Goal: Task Accomplishment & Management: Manage account settings

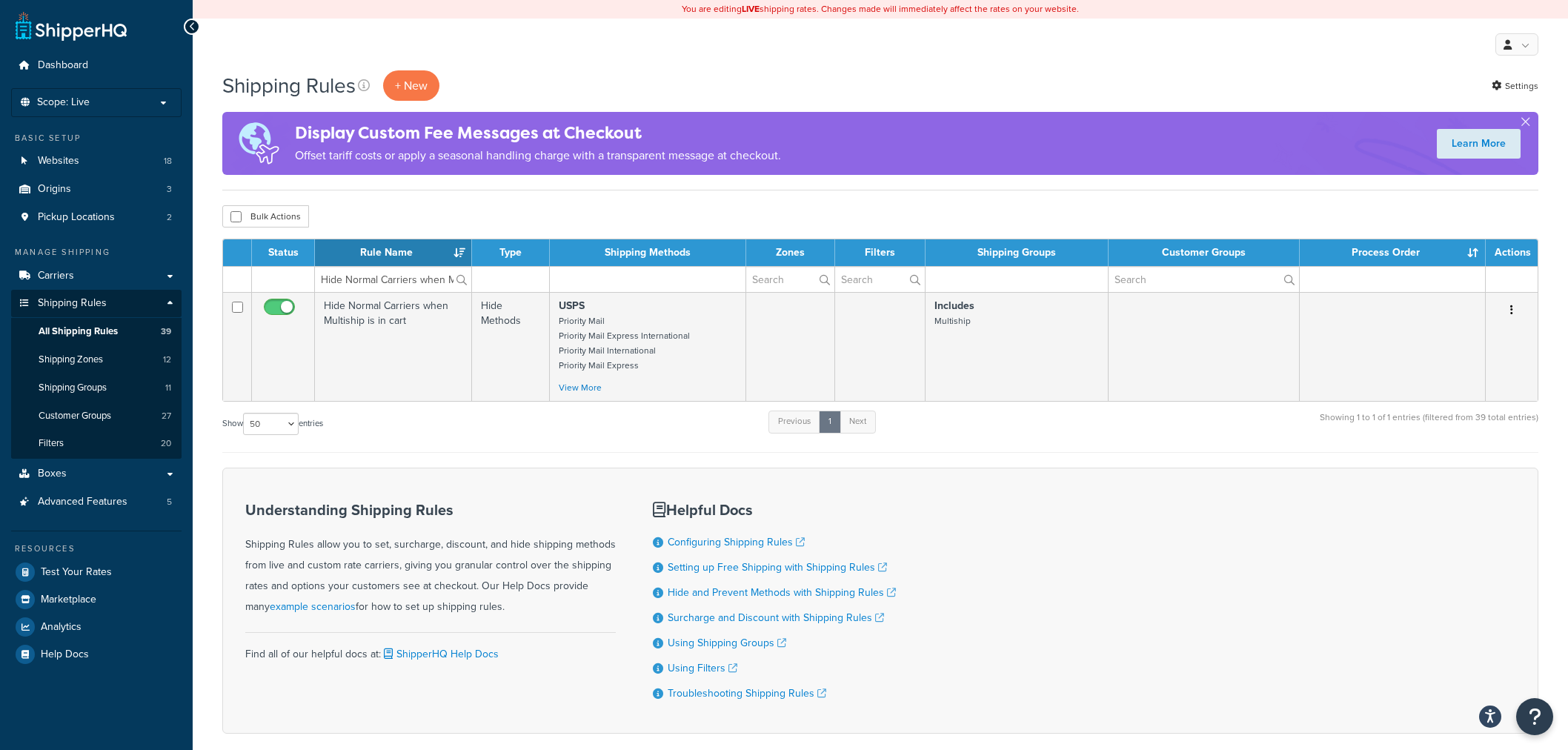
select select "50"
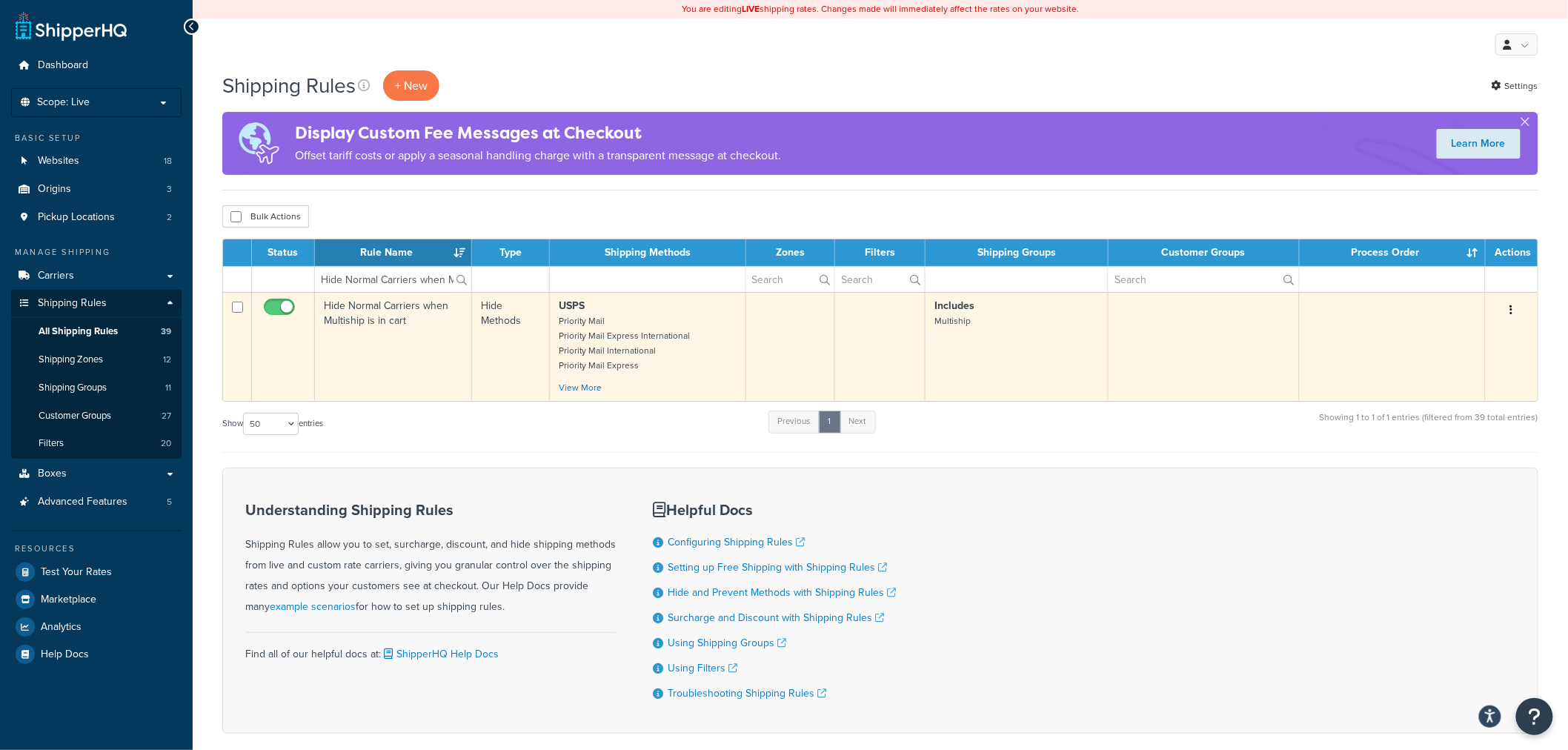
click at [423, 316] on td "Hide Normal Carriers when Multiship is in cart" at bounding box center [393, 347] width 157 height 109
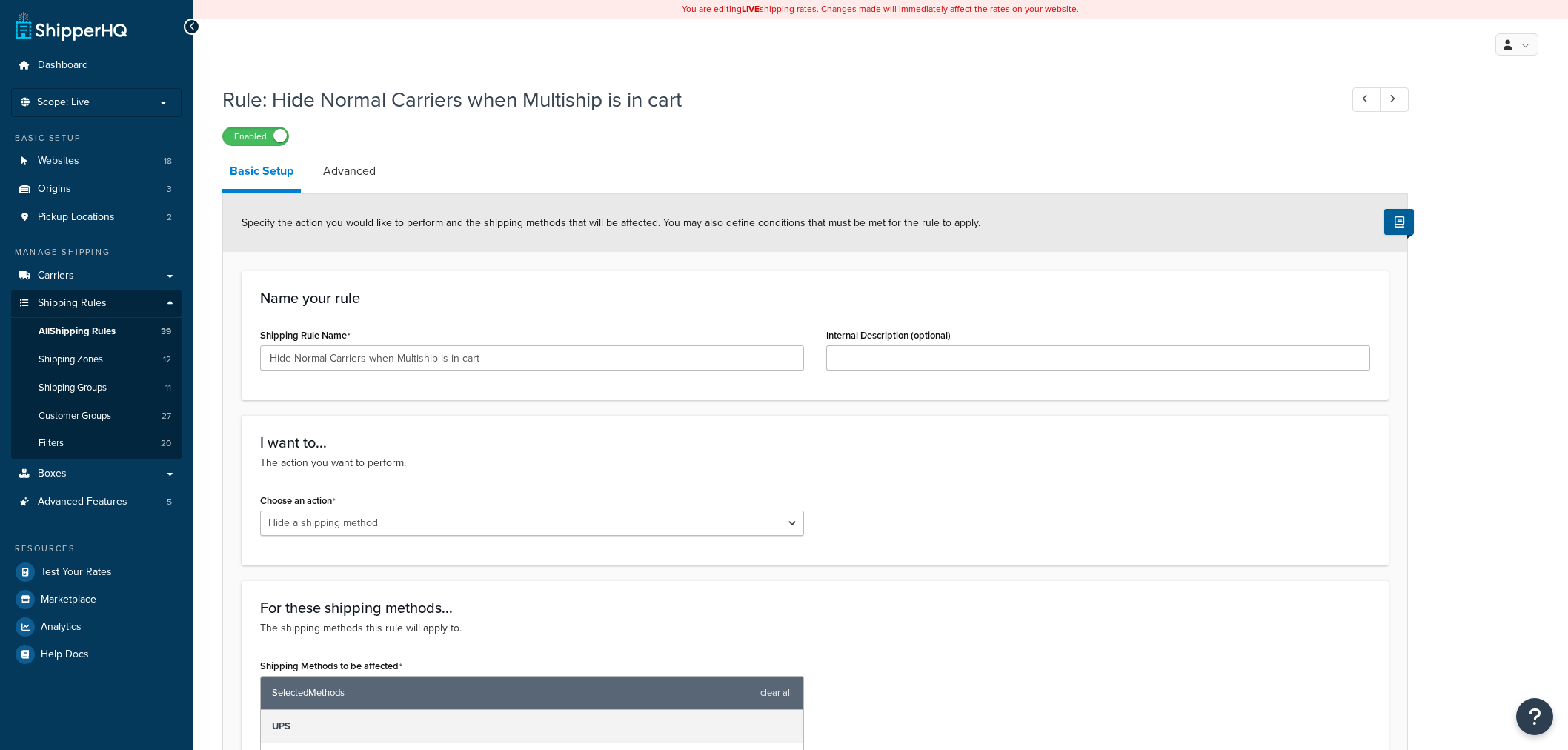
select select "HIDE"
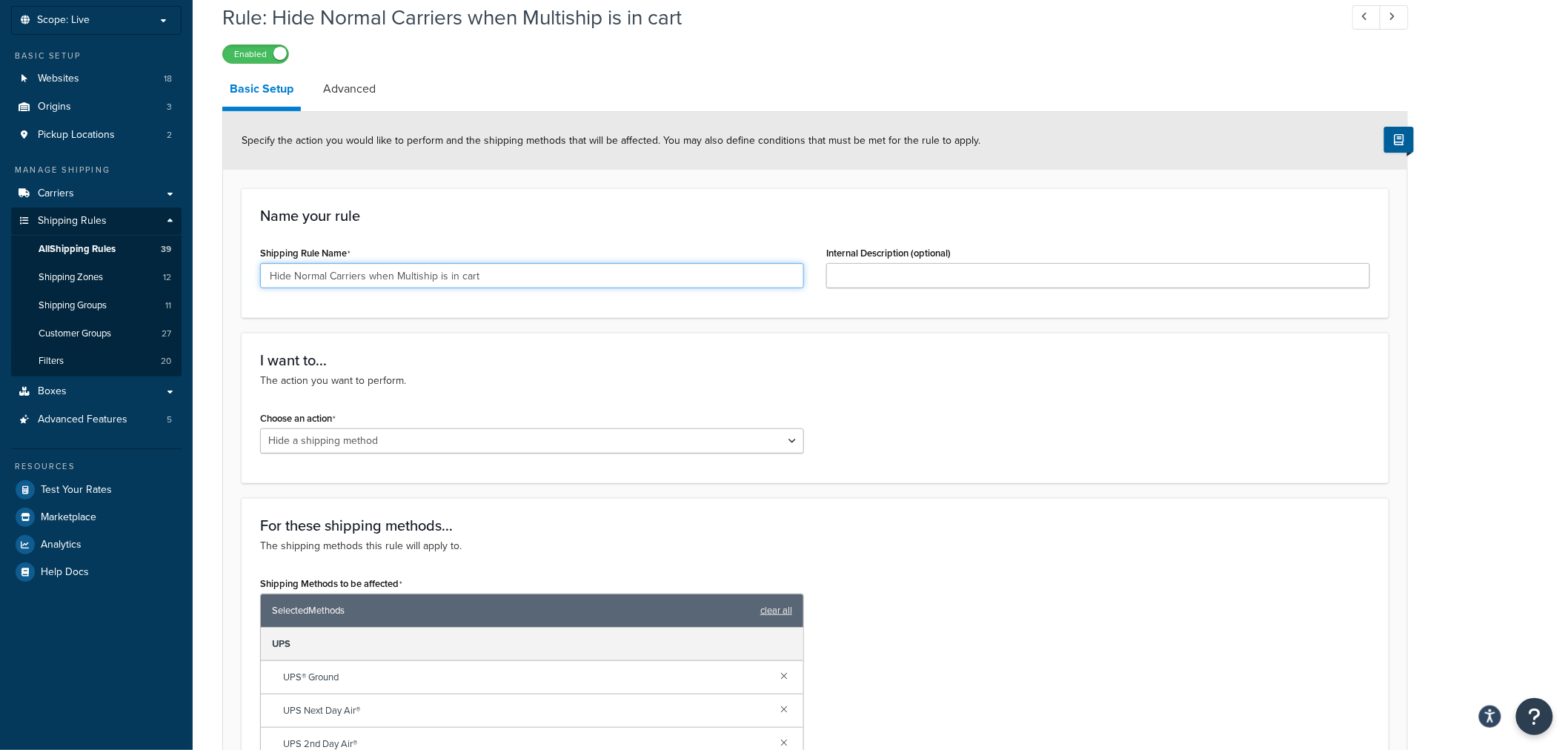
click at [660, 276] on input "Hide Normal Carriers when Multiship is in cart" at bounding box center [532, 276] width 544 height 26
click at [1164, 269] on input "Internal Description (optional)" at bounding box center [1098, 276] width 544 height 26
paste input "Hide Normal Carriers when Multiship is in cart"
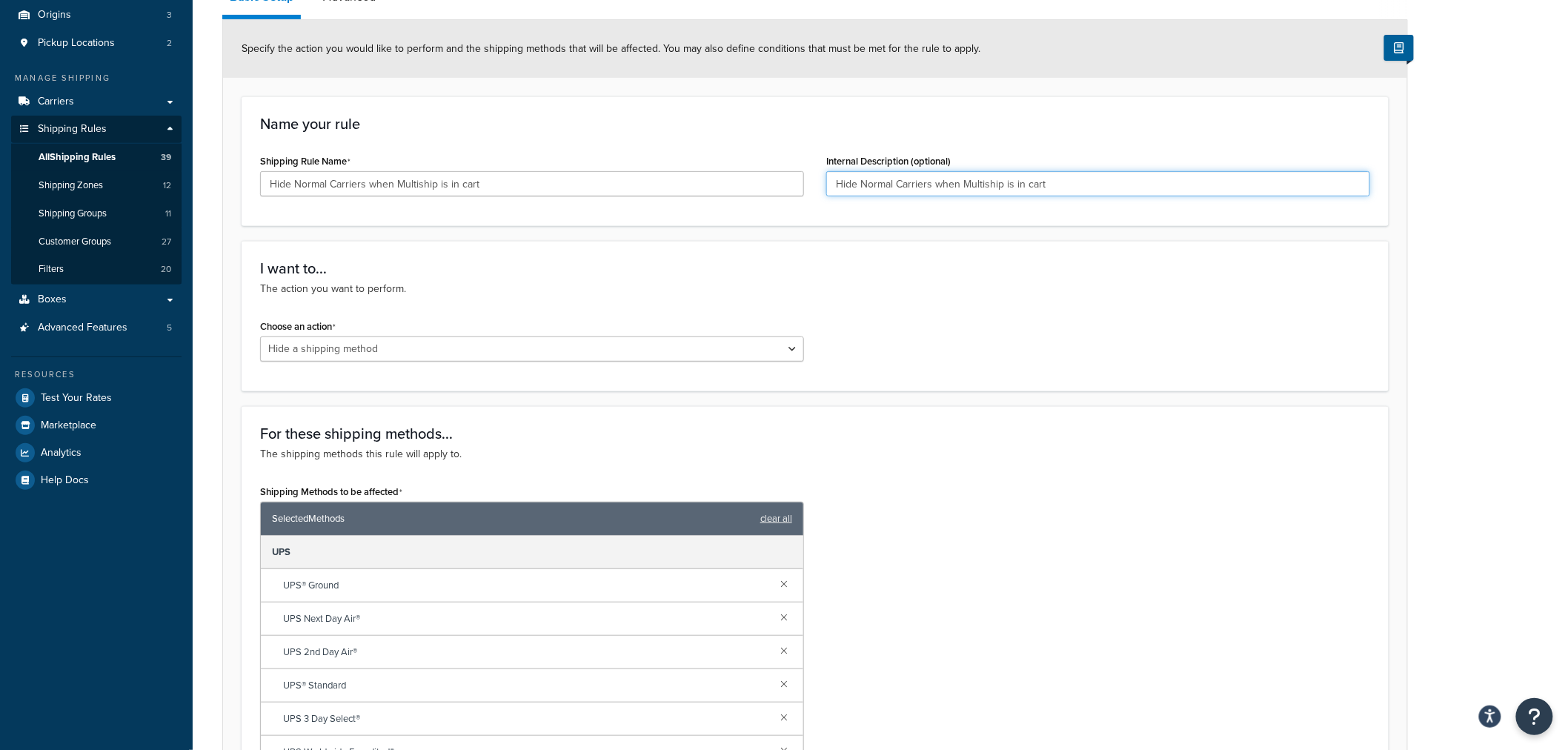
scroll to position [165, 0]
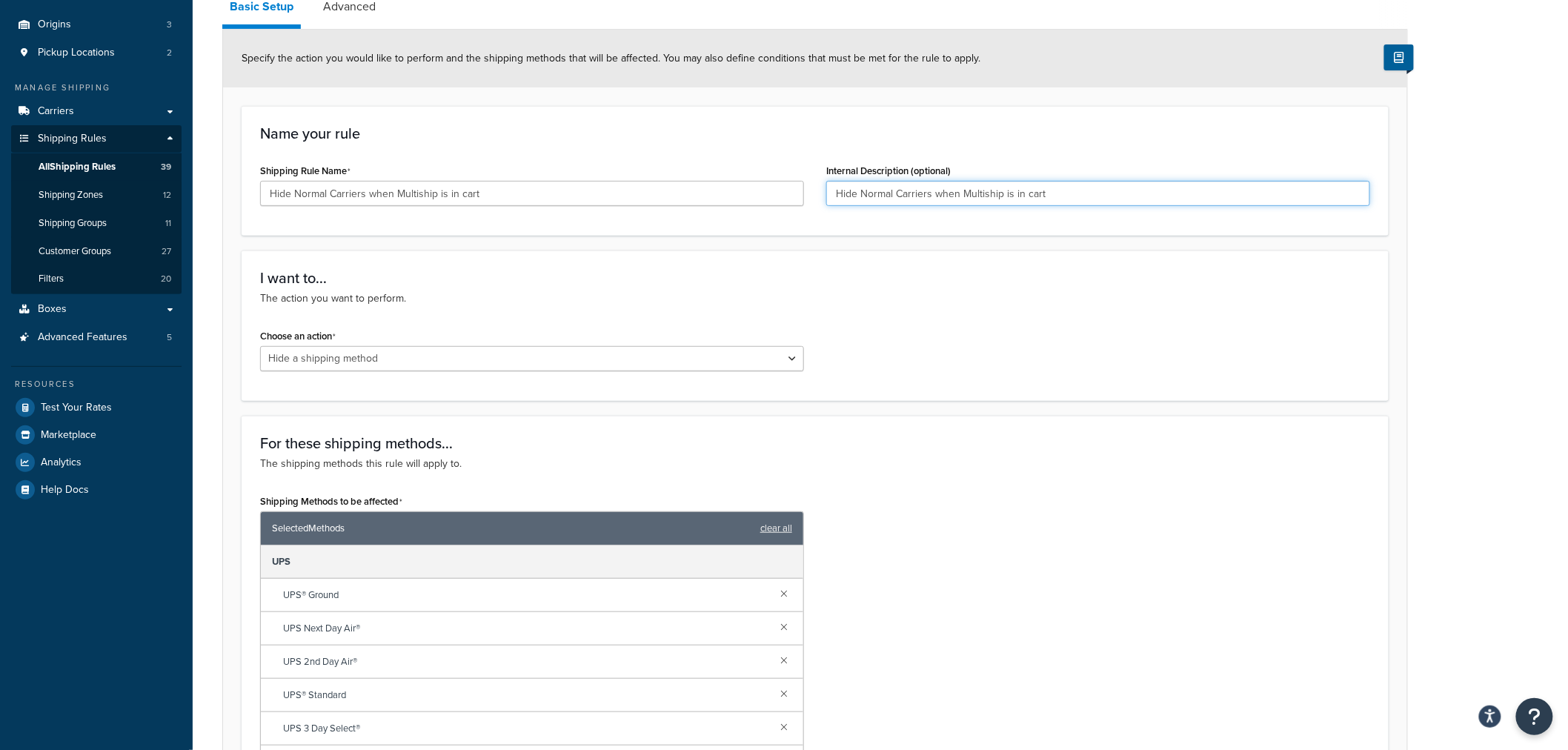
drag, startPoint x: 1064, startPoint y: 194, endPoint x: 823, endPoint y: 187, distance: 241.1
click at [823, 187] on div "Internal Description (optional) Hide Normal Carriers when Multiship is in cart" at bounding box center [1098, 189] width 566 height 57
type input "Hide Normal Carriers when Multiship is in cart (forces use of "SPLIT" USPS and …"
click at [751, 190] on input "Hide Normal Carriers when Multiship is in cart" at bounding box center [532, 194] width 544 height 26
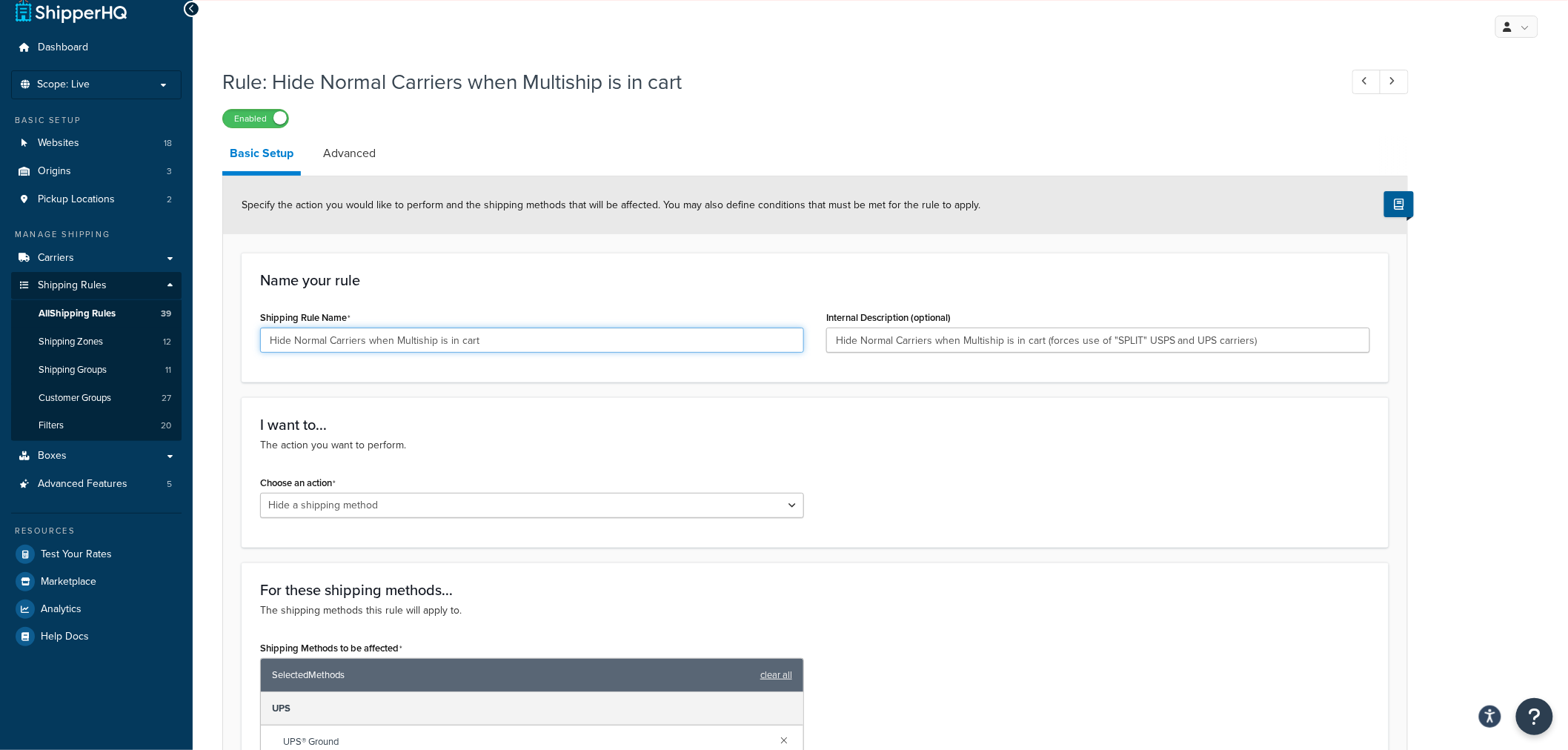
scroll to position [0, 0]
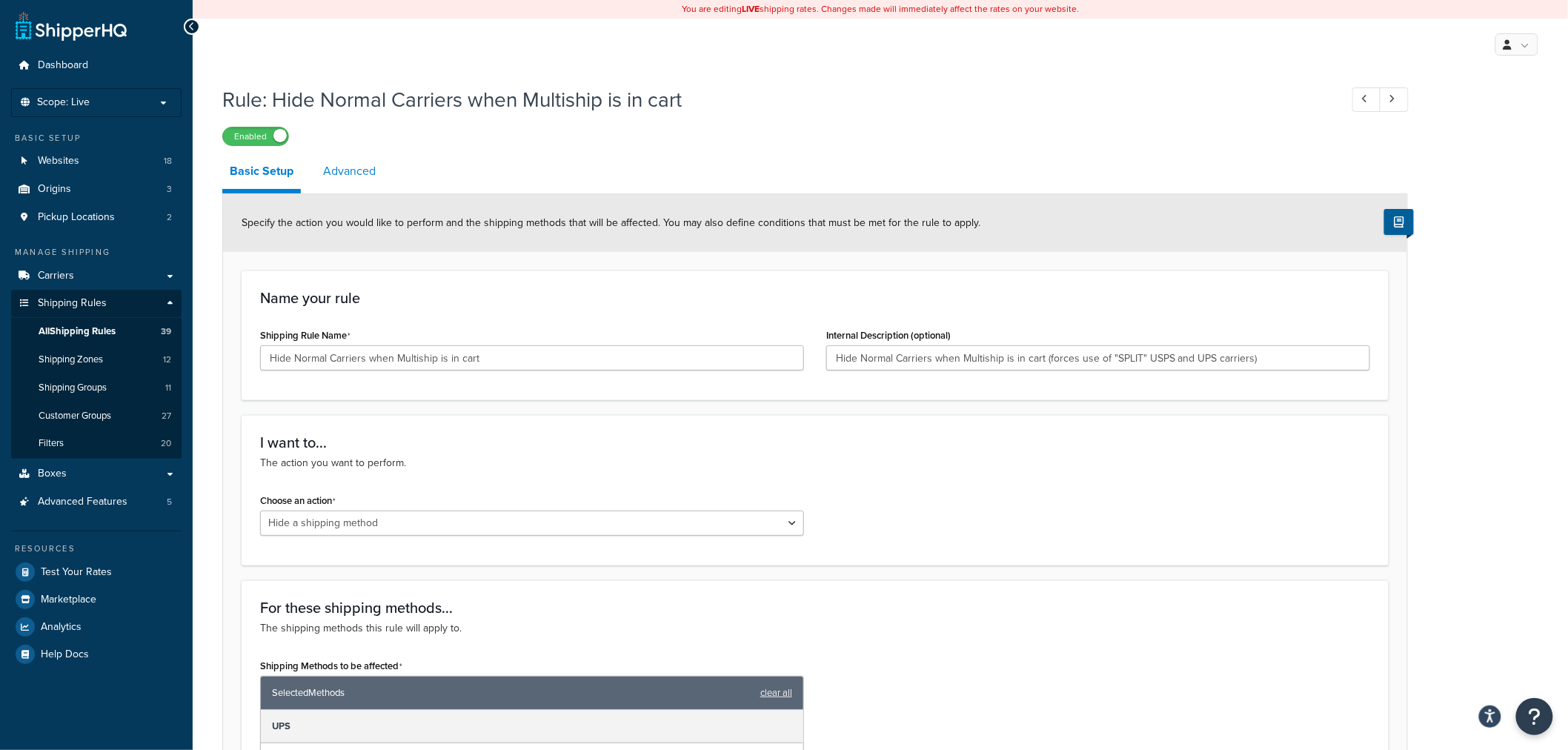
click at [349, 175] on link "Advanced" at bounding box center [349, 171] width 68 height 36
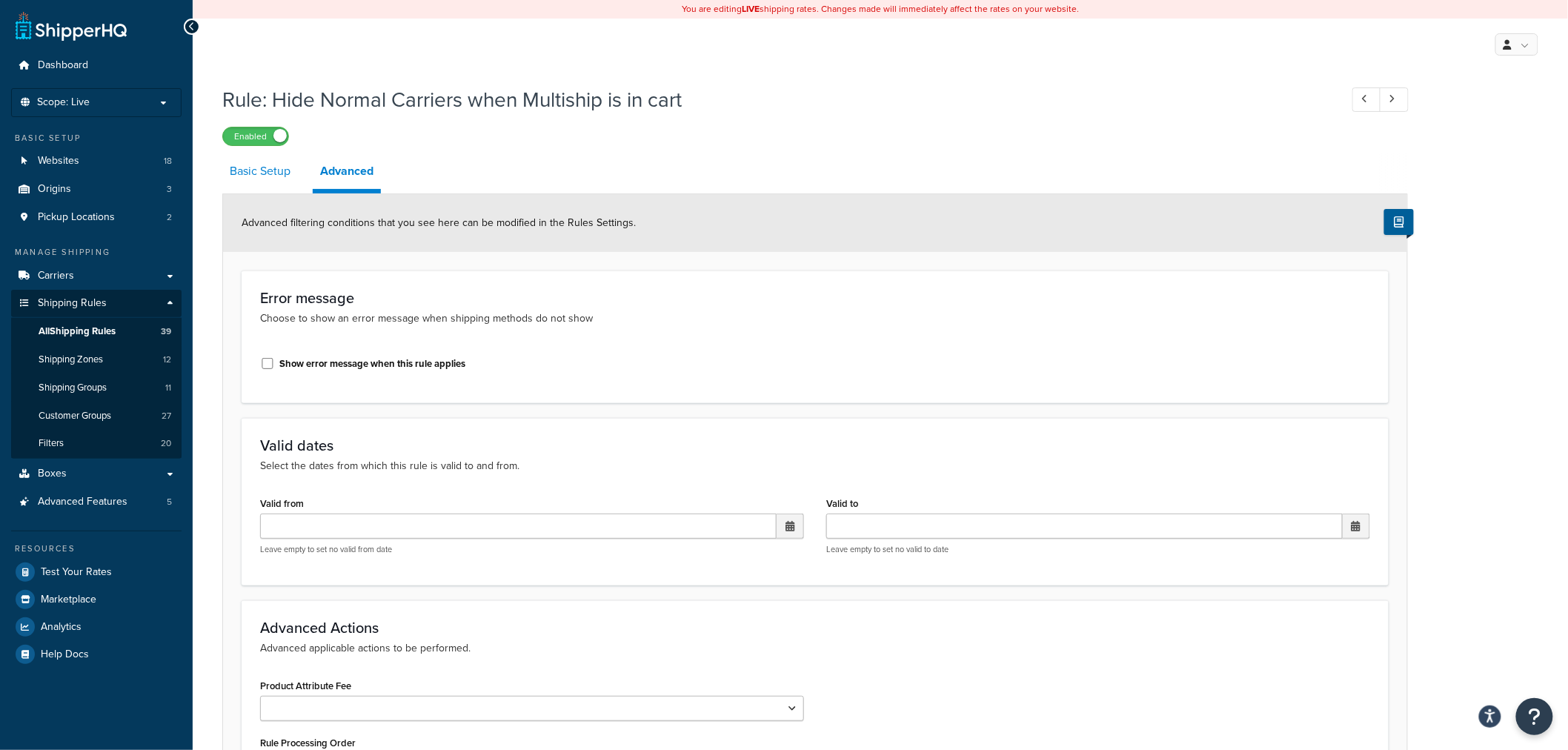
click at [256, 173] on link "Basic Setup" at bounding box center [260, 171] width 76 height 36
select select "HIDE"
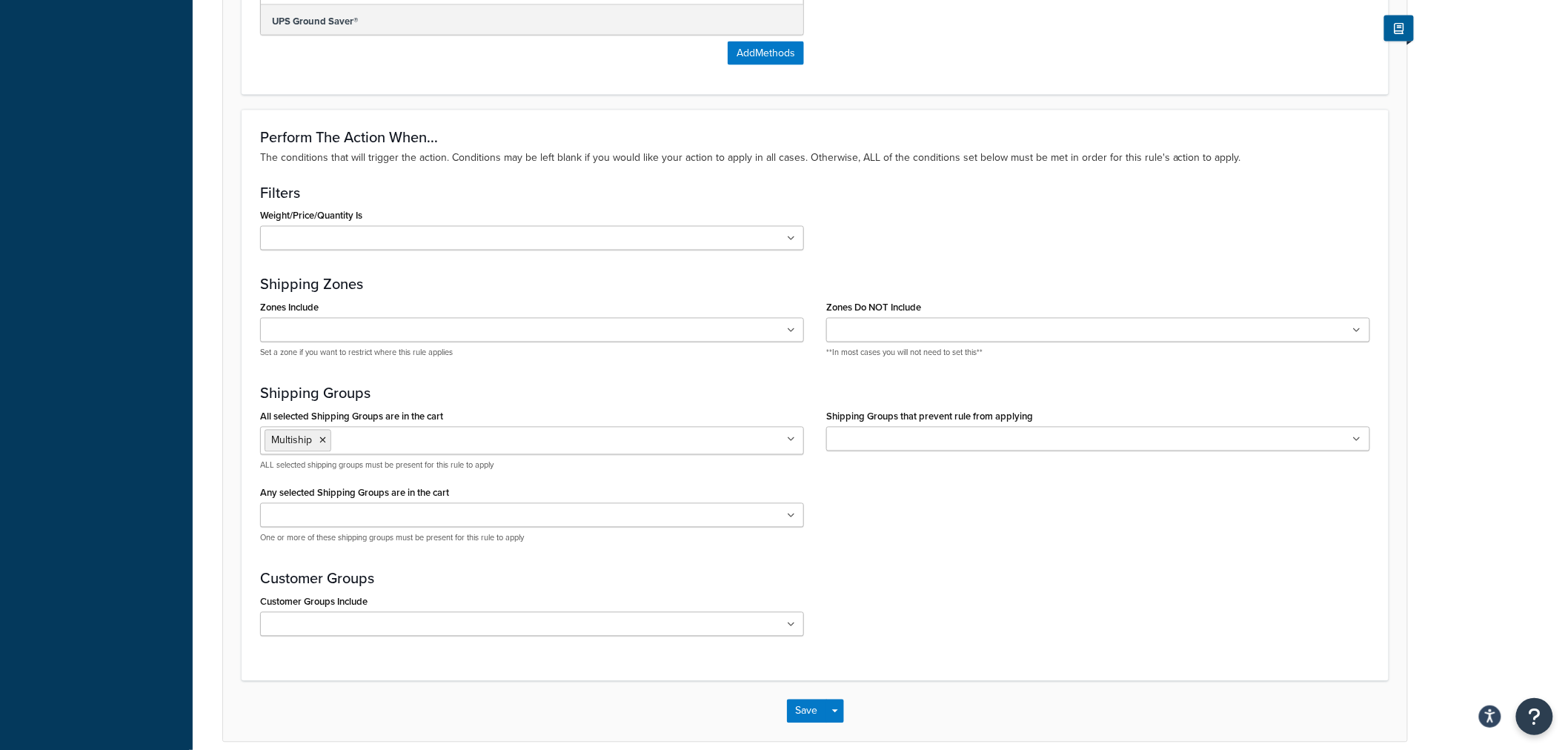
scroll to position [1039, 0]
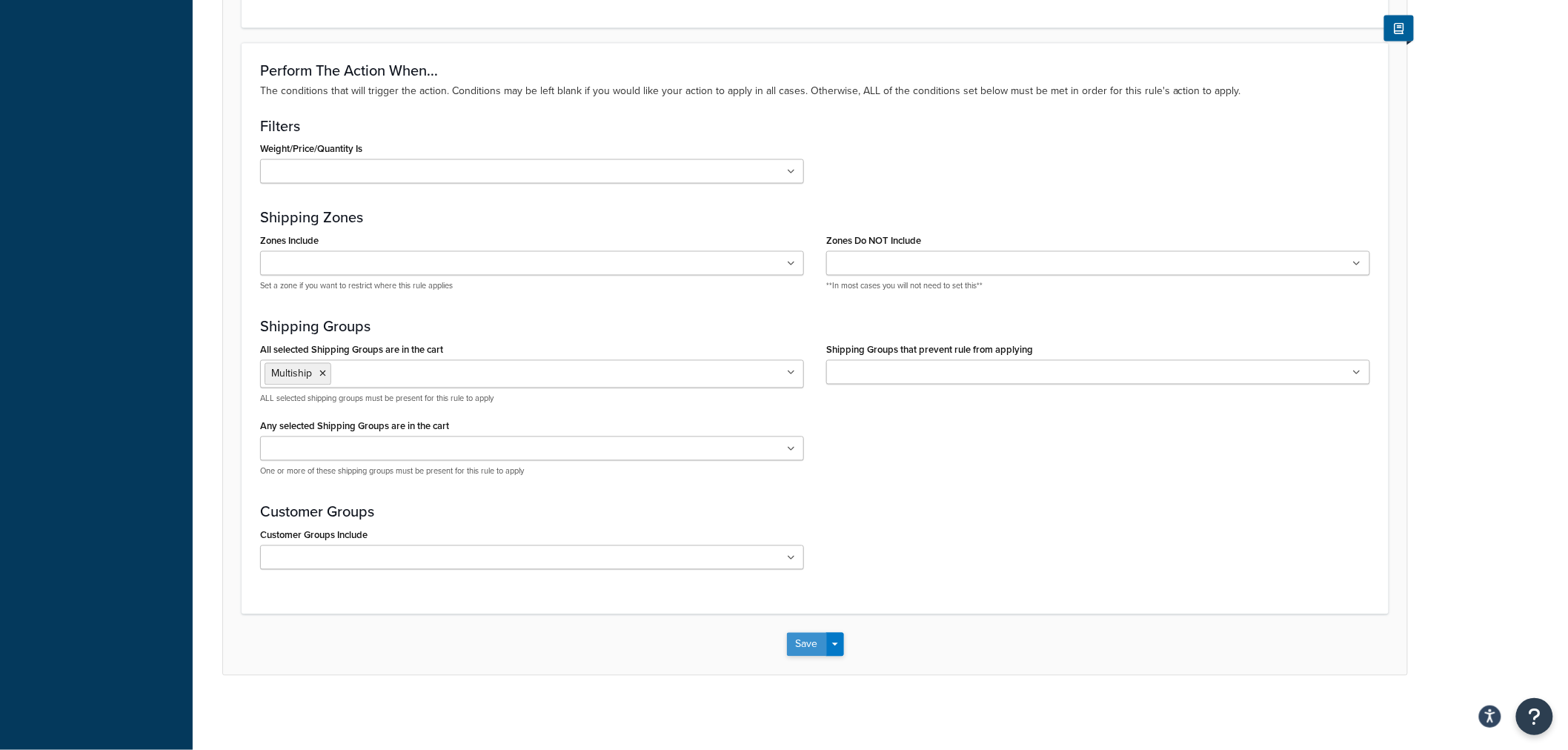
click at [806, 654] on button "Save" at bounding box center [807, 645] width 40 height 24
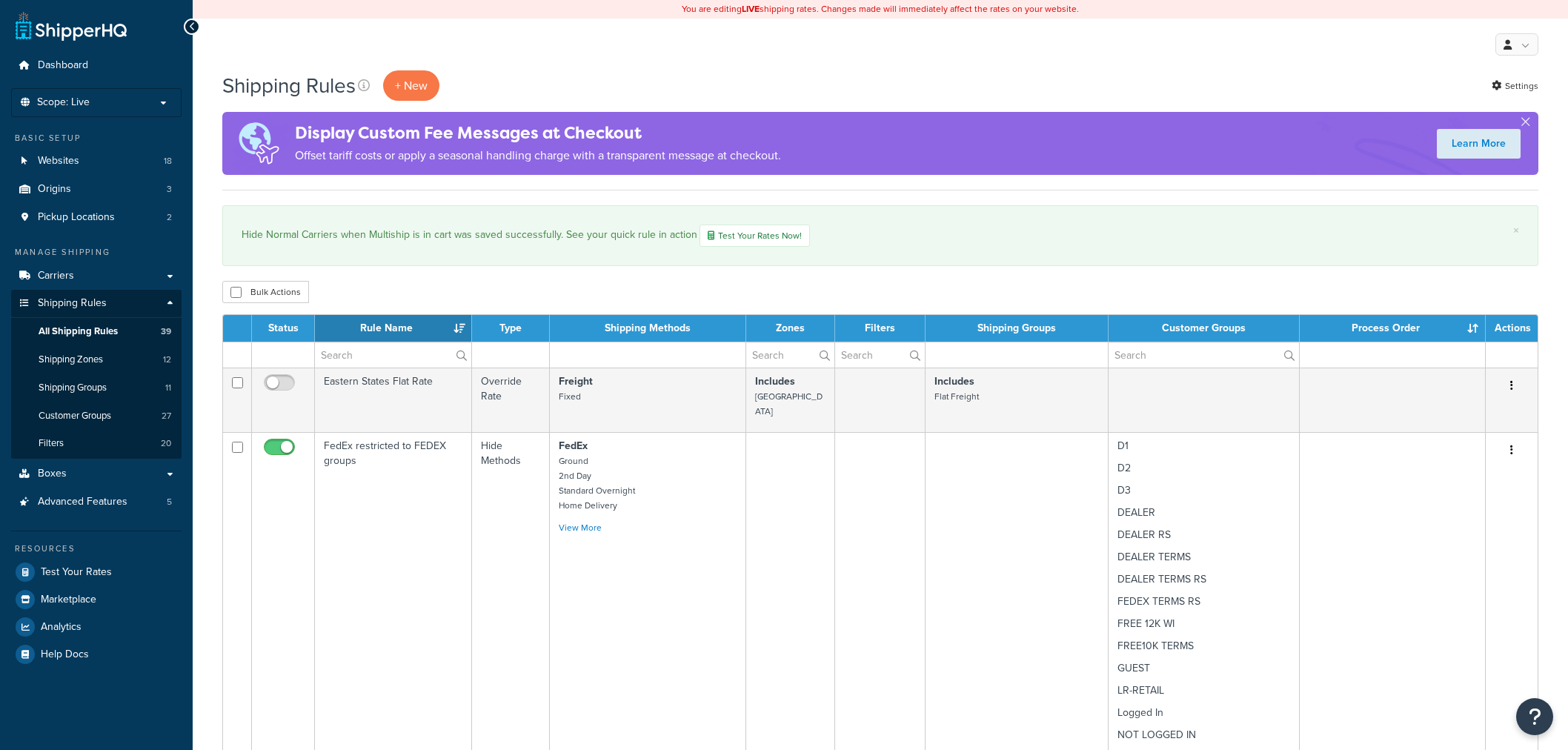
select select "50"
drag, startPoint x: 383, startPoint y: 359, endPoint x: 393, endPoint y: 360, distance: 10.0
click at [383, 359] on input "text" at bounding box center [393, 355] width 156 height 26
paste input "Hide Split carriers unless Multiship is in cart"
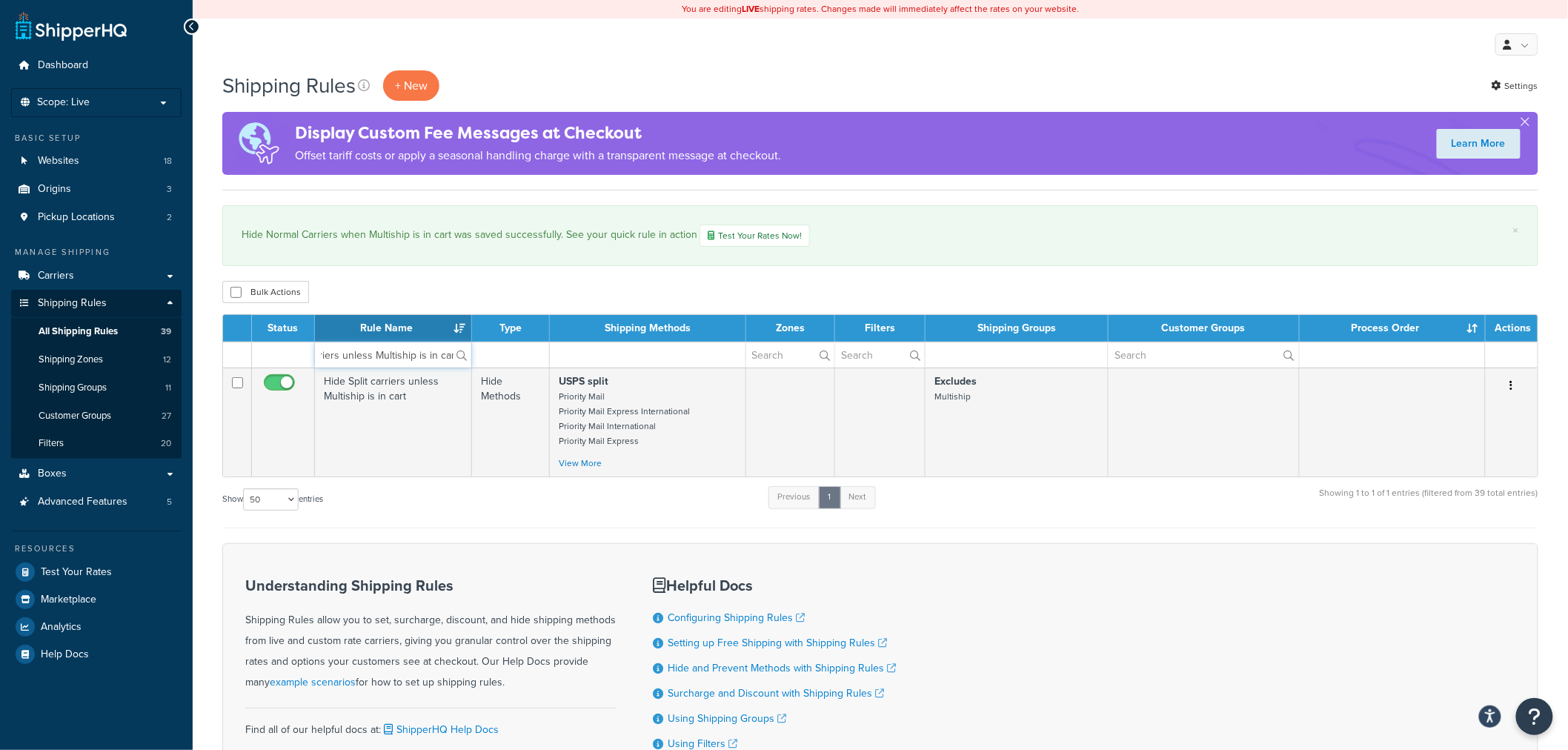
type input "Hide Split carriers unless Multiship is in cart"
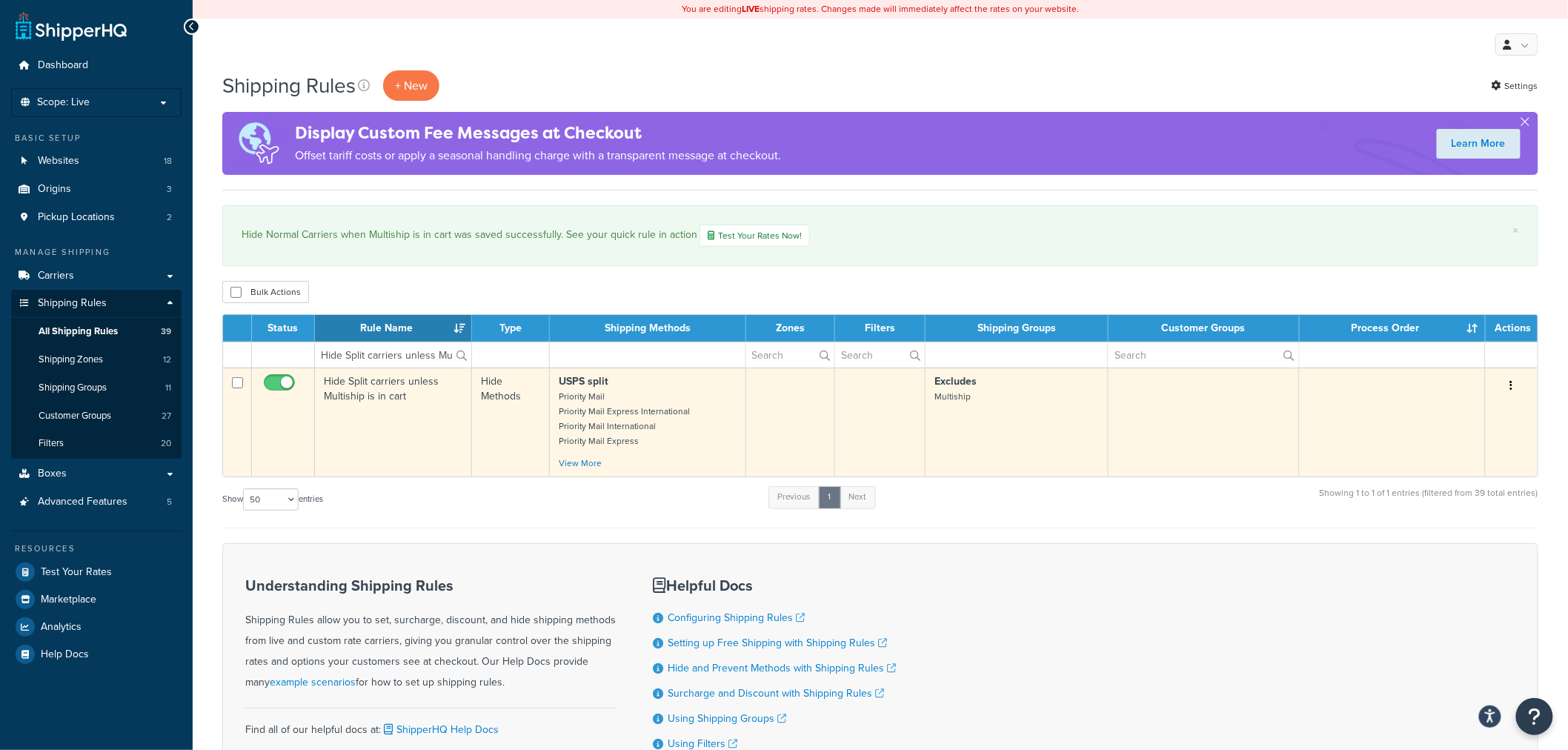
click at [1515, 387] on button "button" at bounding box center [1512, 387] width 21 height 24
click at [1491, 411] on link "Edit" at bounding box center [1463, 414] width 117 height 30
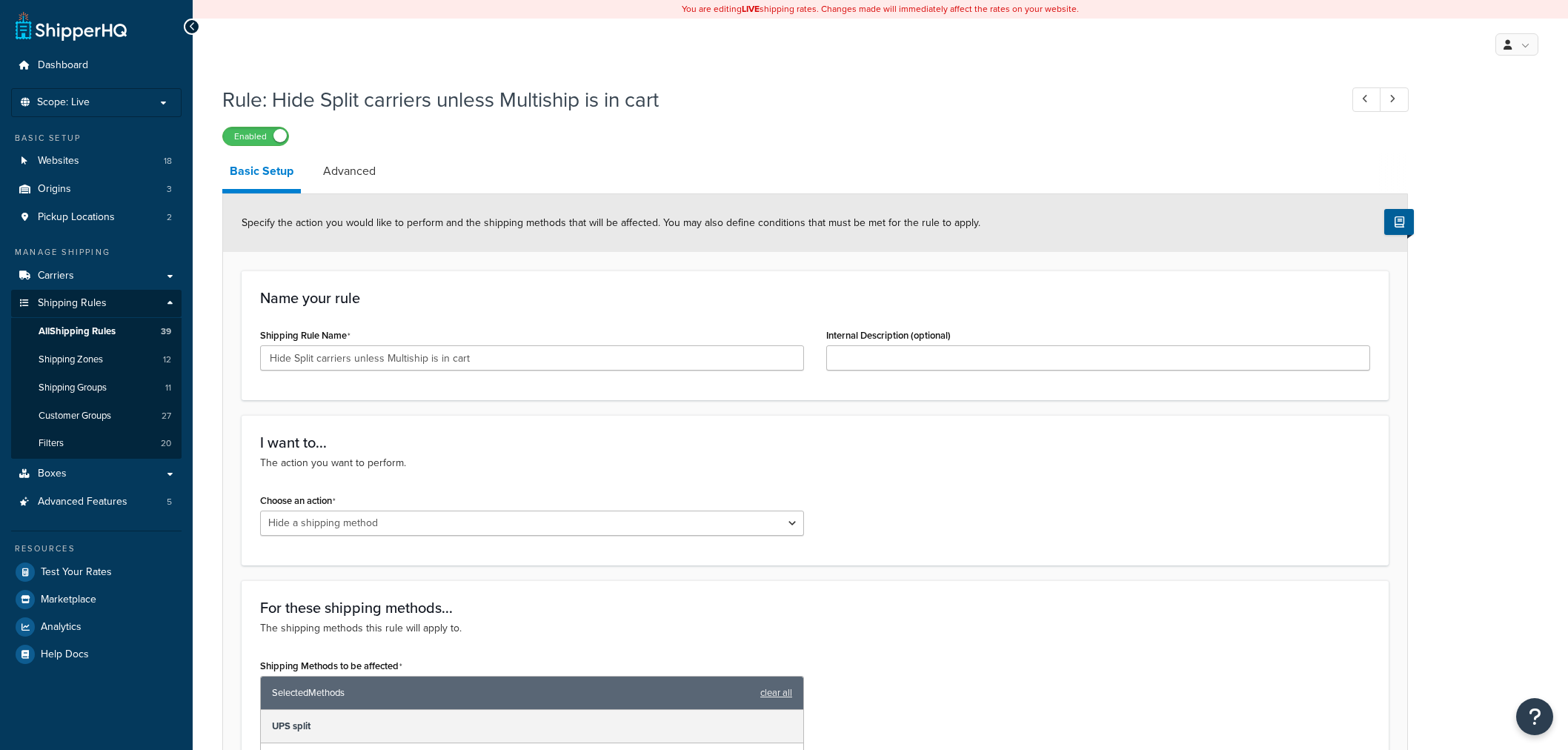
select select "HIDE"
click at [842, 351] on input "Internal Description (optional)" at bounding box center [1098, 358] width 544 height 26
click at [746, 367] on input "Hide Split carriers unless Multiship is in cart" at bounding box center [532, 358] width 544 height 26
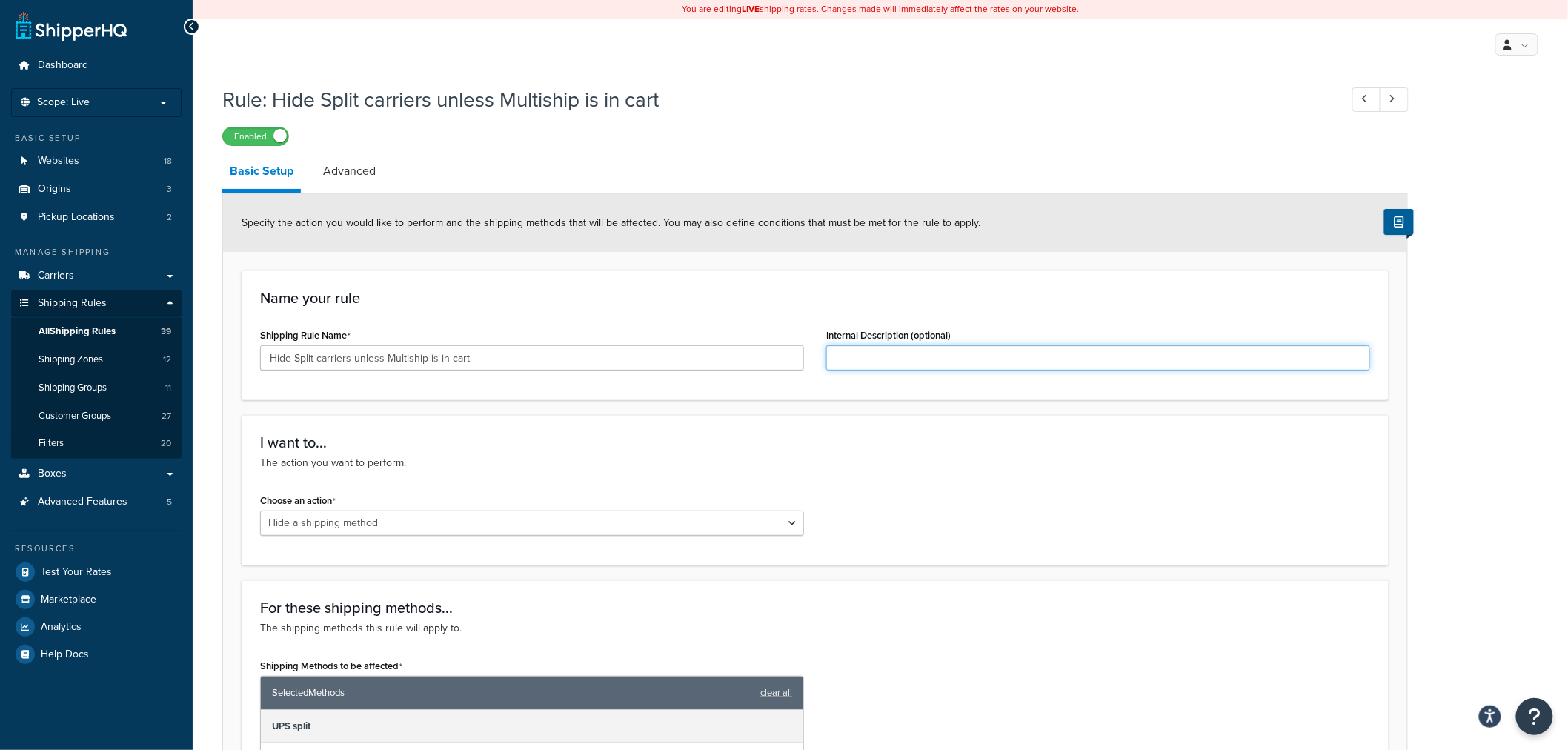
paste input "Hide Split carriers unless Multiship is in cart"
type input "Hide Split carriers unless Multiship is in cart"
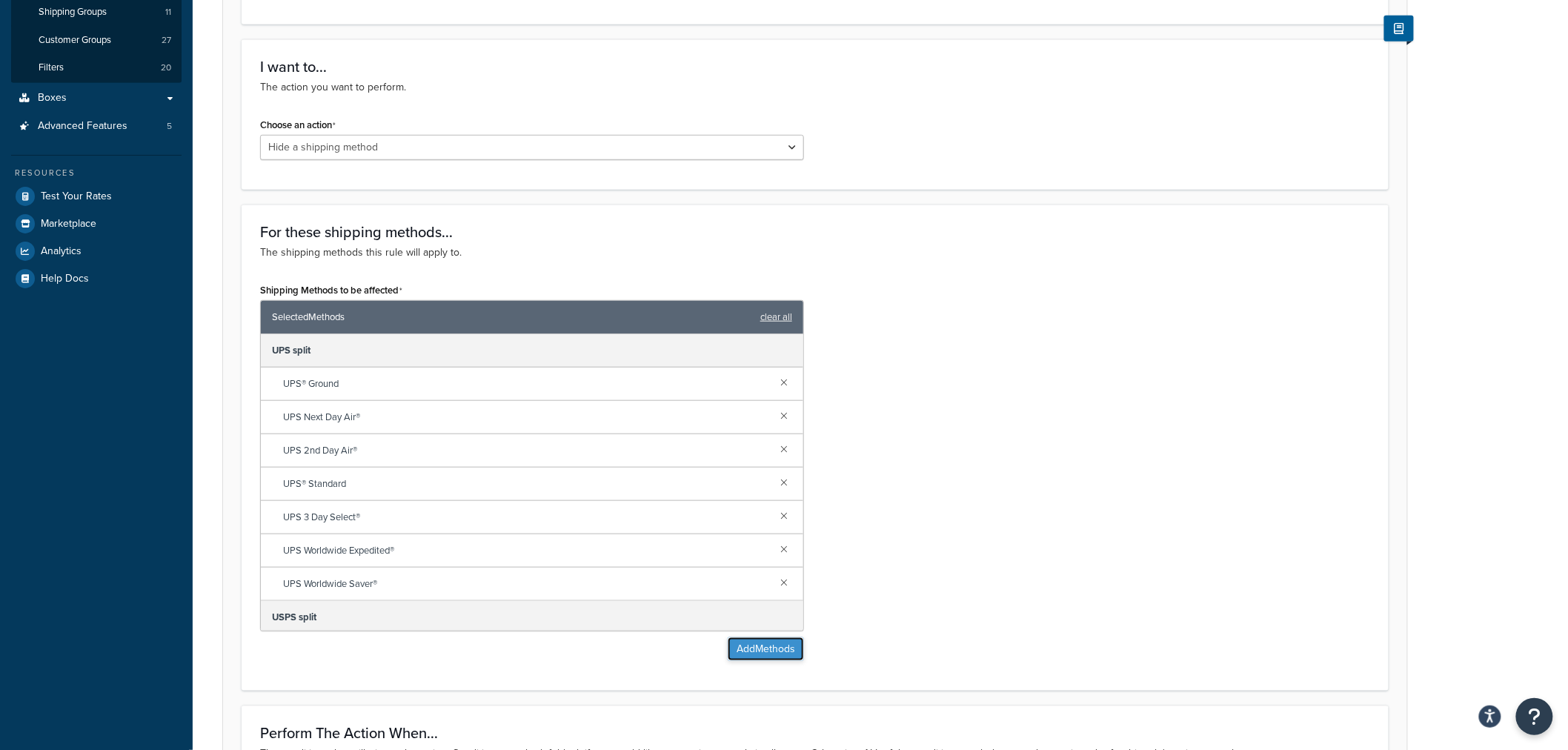
click at [751, 643] on button "Add Methods" at bounding box center [766, 650] width 76 height 24
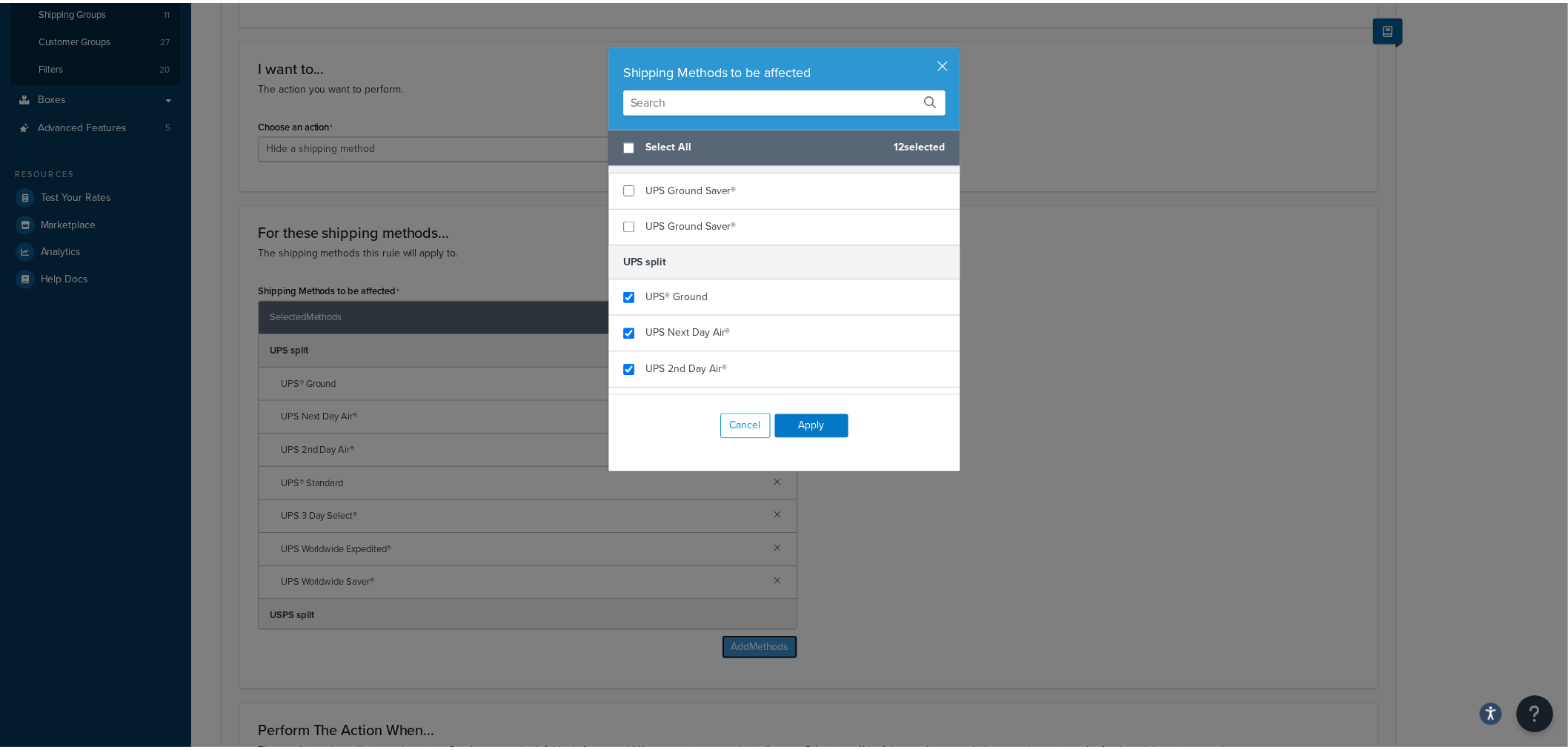
scroll to position [1235, 0]
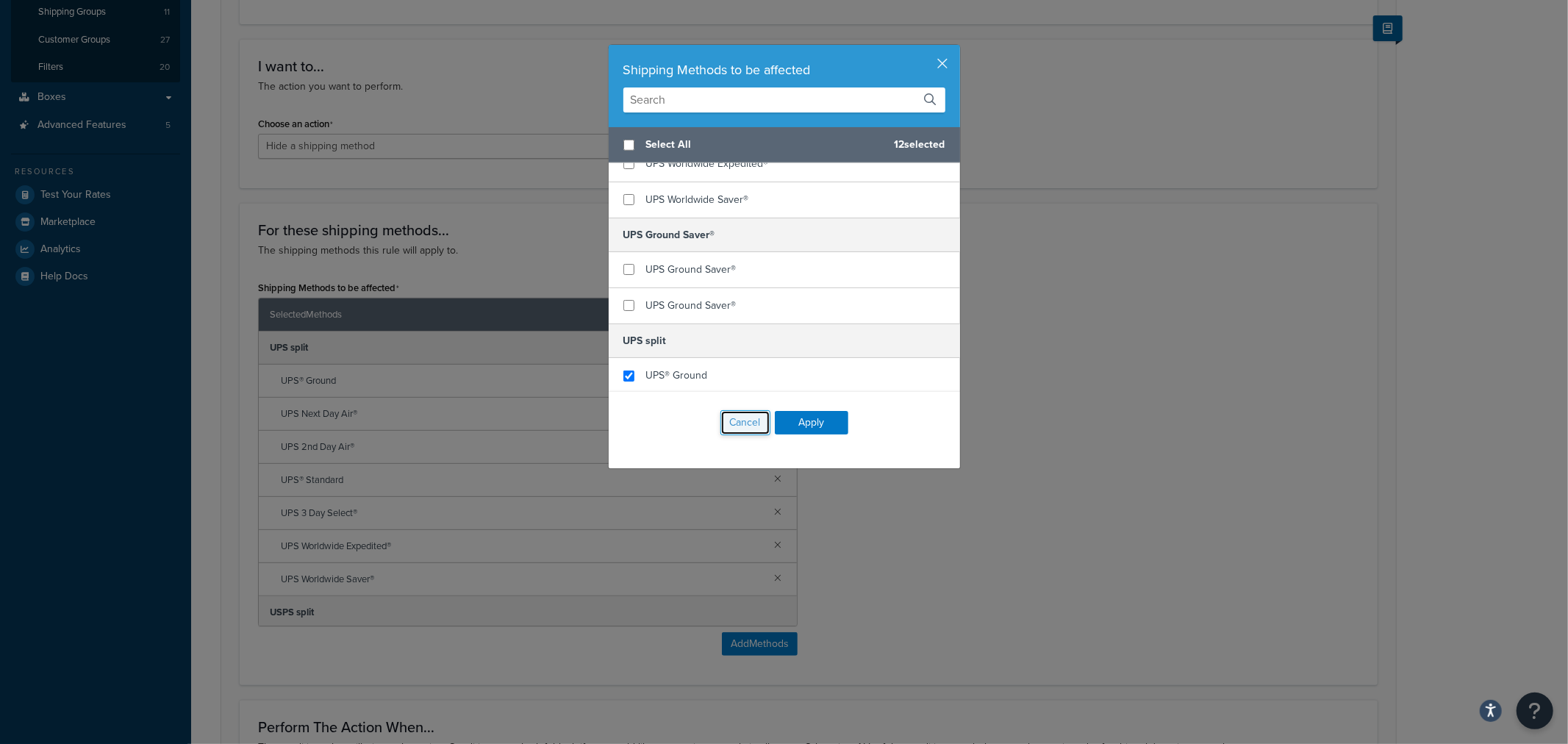
click at [744, 429] on button "Cancel" at bounding box center [745, 423] width 50 height 25
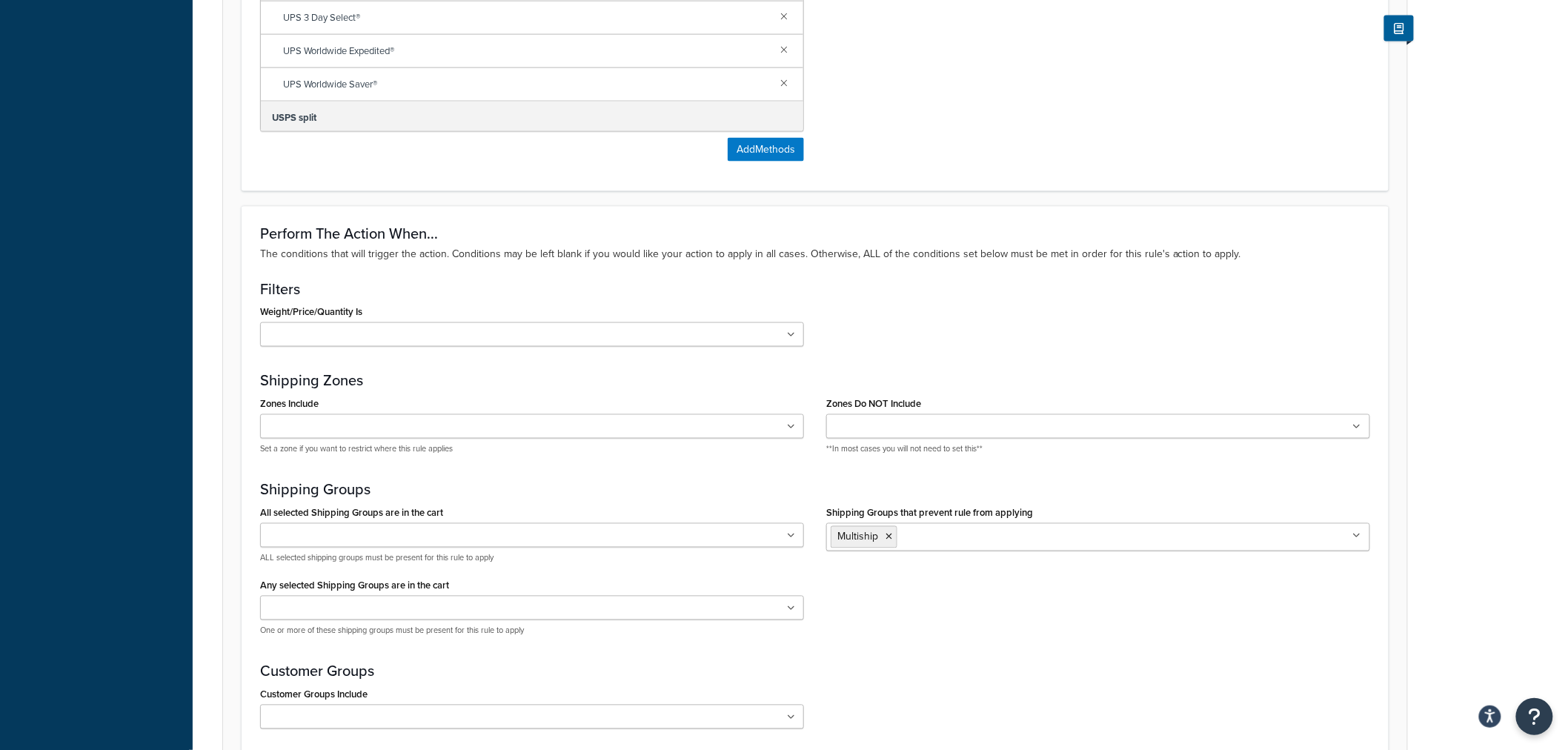
scroll to position [1035, 0]
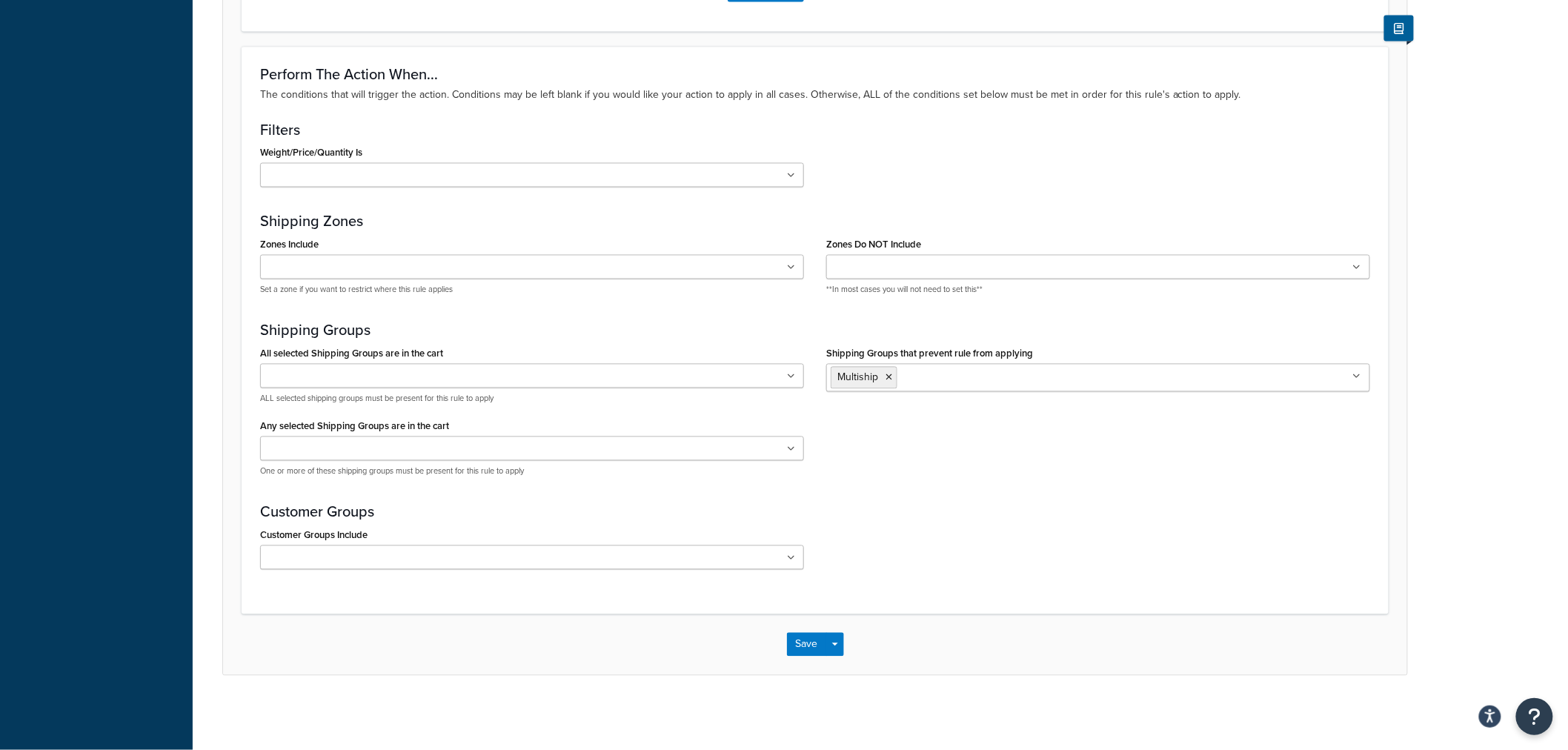
click at [802, 629] on div "Save Save Dropdown Save and Edit Save and Duplicate Save and Create New" at bounding box center [815, 645] width 1185 height 61
click at [796, 639] on button "Save" at bounding box center [807, 645] width 40 height 24
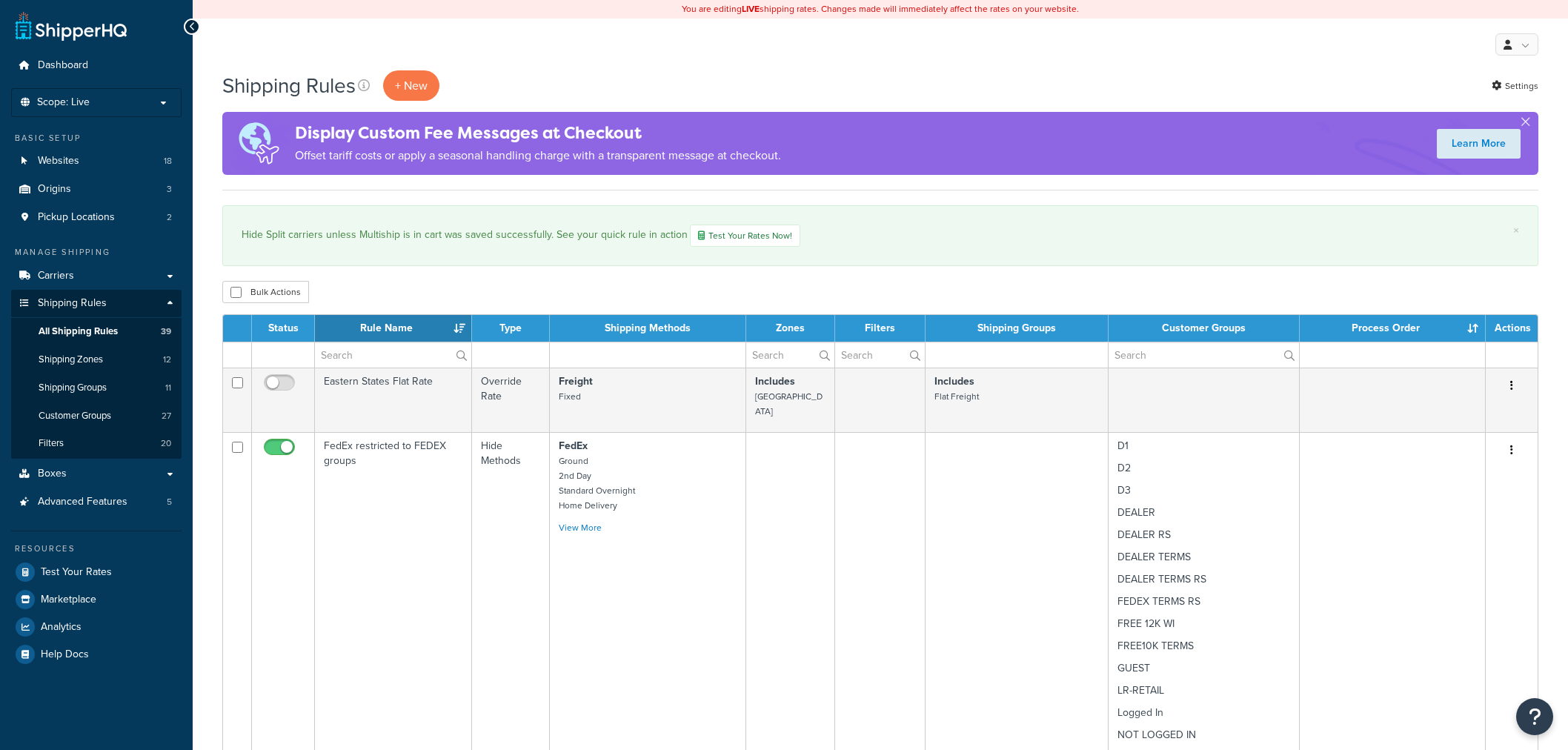
select select "50"
click at [345, 354] on input "text" at bounding box center [393, 355] width 156 height 26
paste input "Hide all UPS for PO Box addresses ([GEOGRAPHIC_DATA] CAN)"
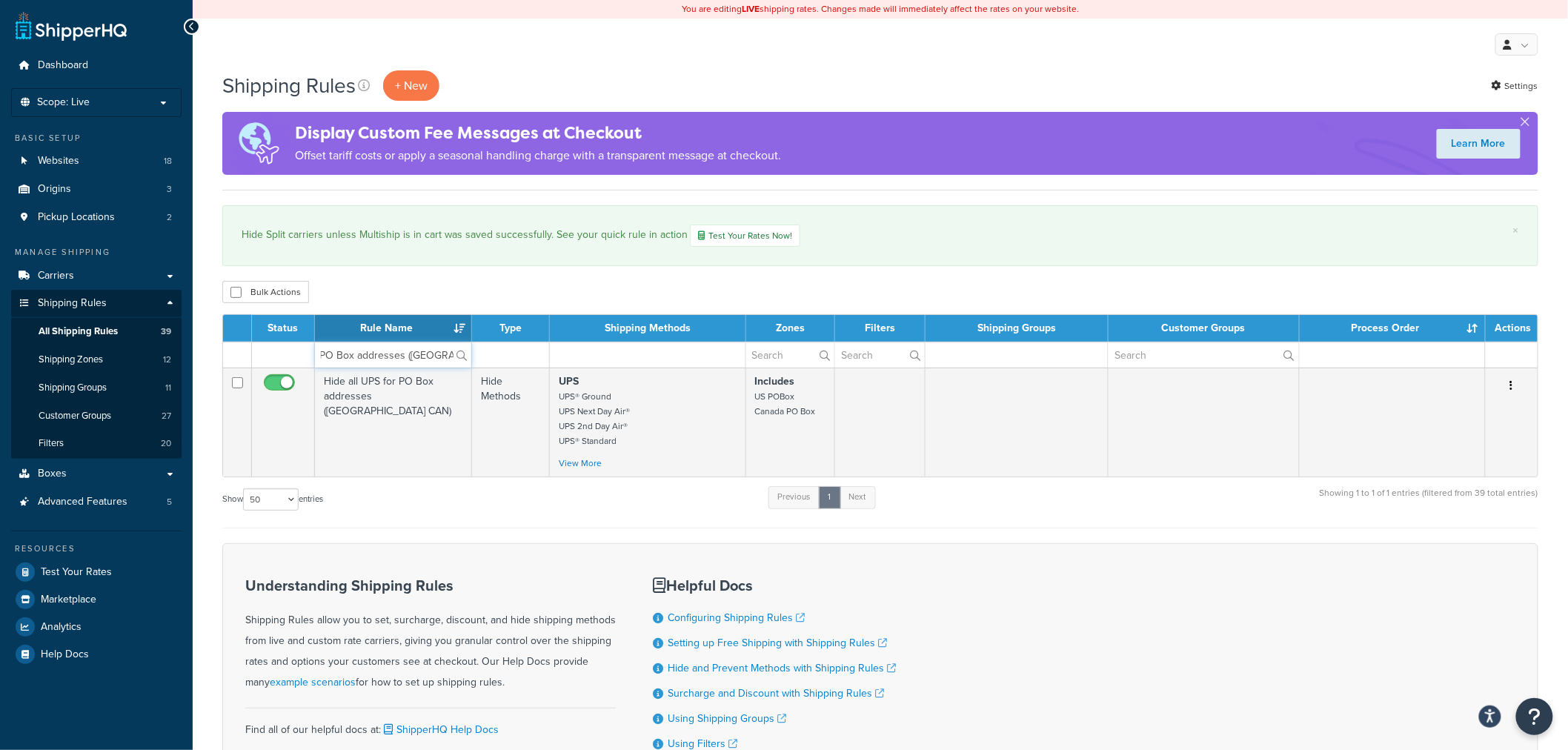
type input "Hide all UPS for PO Box addresses ([GEOGRAPHIC_DATA] CAN)"
click at [390, 391] on td "Hide all UPS for PO Box addresses ([GEOGRAPHIC_DATA] CAN)" at bounding box center [393, 422] width 157 height 109
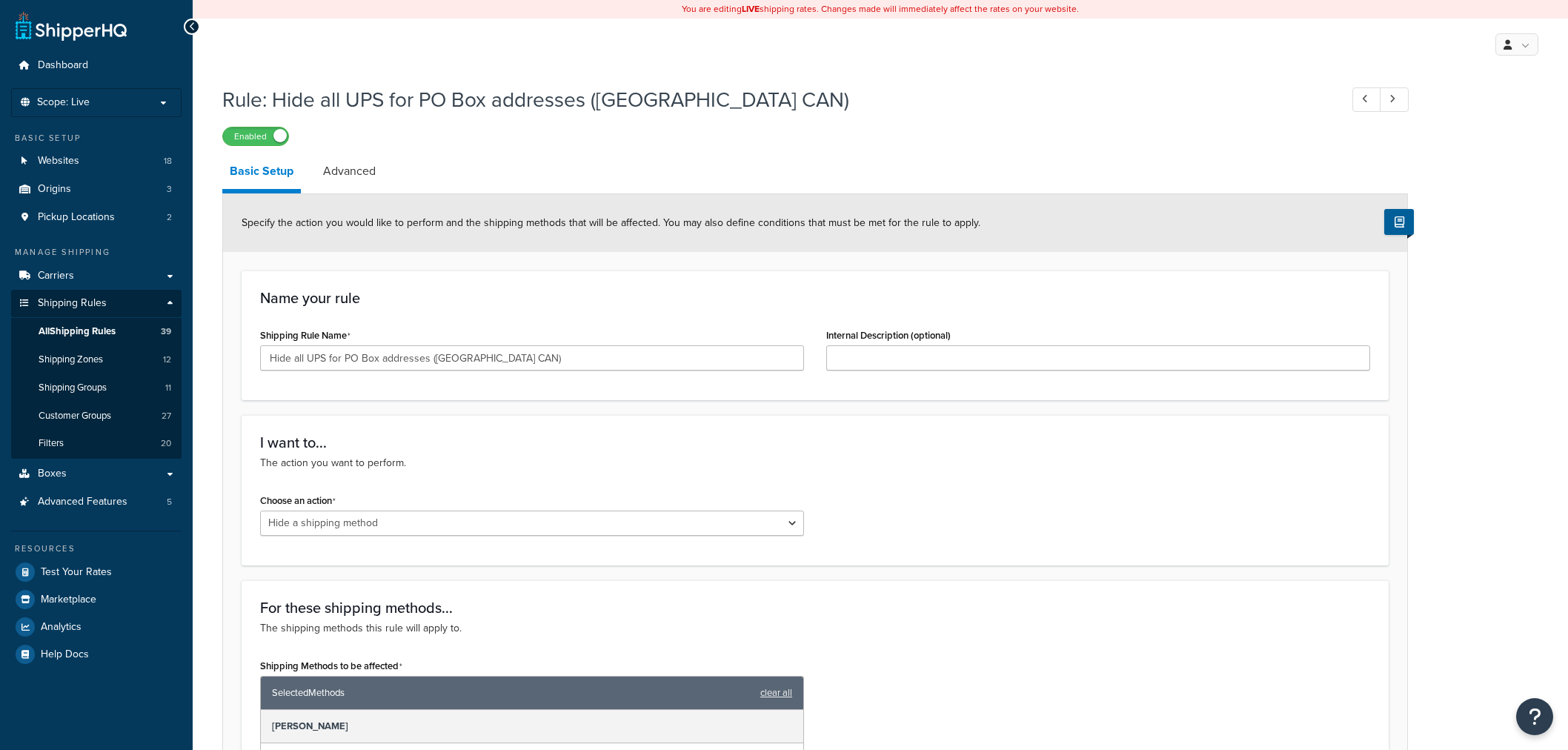
select select "HIDE"
click at [108, 335] on span "All Shipping Rules" at bounding box center [76, 332] width 77 height 13
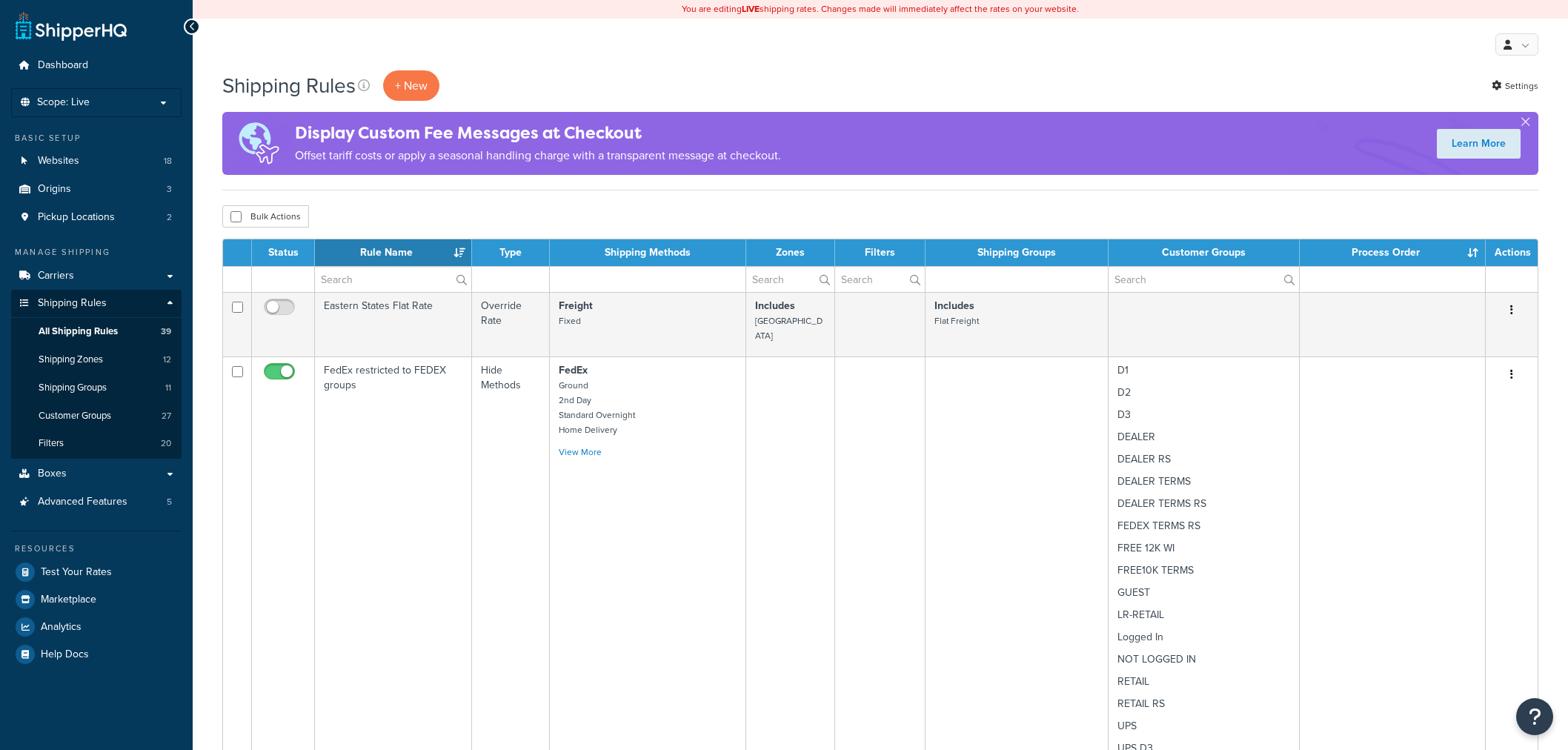
select select "50"
click at [395, 281] on input "text" at bounding box center [393, 280] width 156 height 26
paste input "Hide all UPS for PO Box addresses ([GEOGRAPHIC_DATA] CAN)"
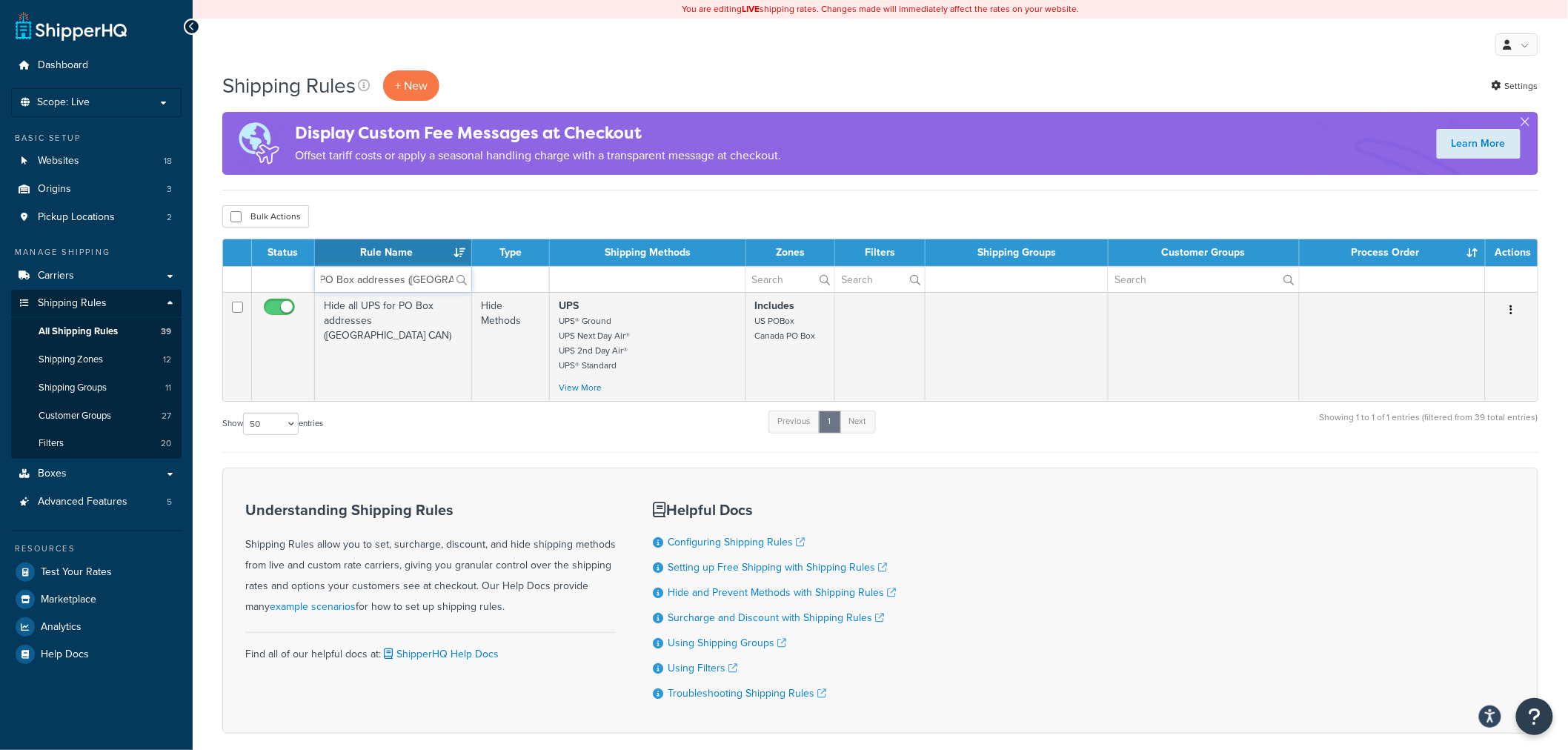
type input "Hide all UPS for PO Box addresses ([GEOGRAPHIC_DATA] CAN)"
click at [409, 313] on td "Hide all UPS for PO Box addresses ([GEOGRAPHIC_DATA] CAN)" at bounding box center [393, 347] width 157 height 109
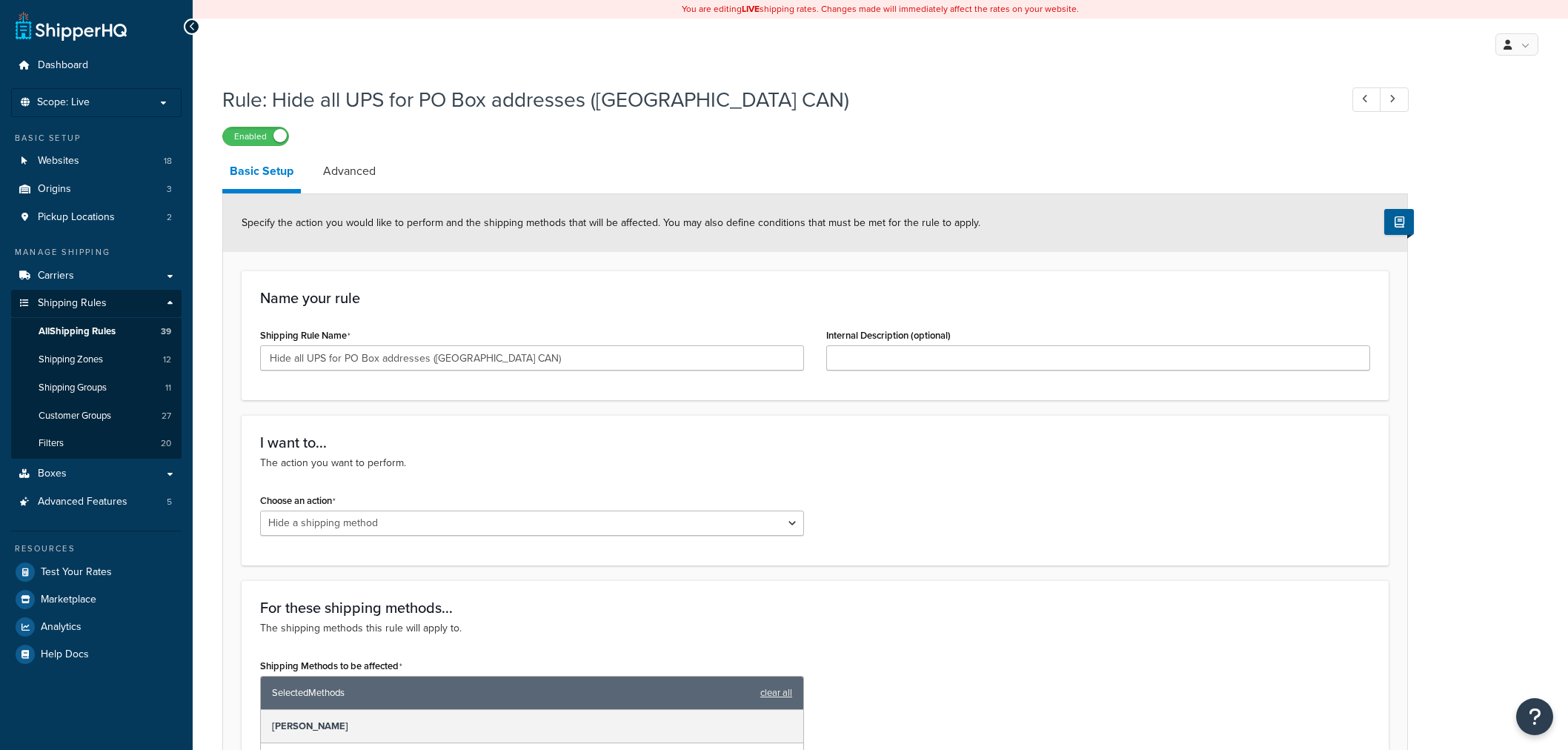
select select "HIDE"
click at [579, 344] on div "Shipping Rule Name Hide all UPS for PO Box addresses ([GEOGRAPHIC_DATA] CAN)" at bounding box center [532, 348] width 544 height 46
click at [575, 350] on input "Hide all UPS for PO Box addresses ([GEOGRAPHIC_DATA] CAN)" at bounding box center [532, 358] width 544 height 26
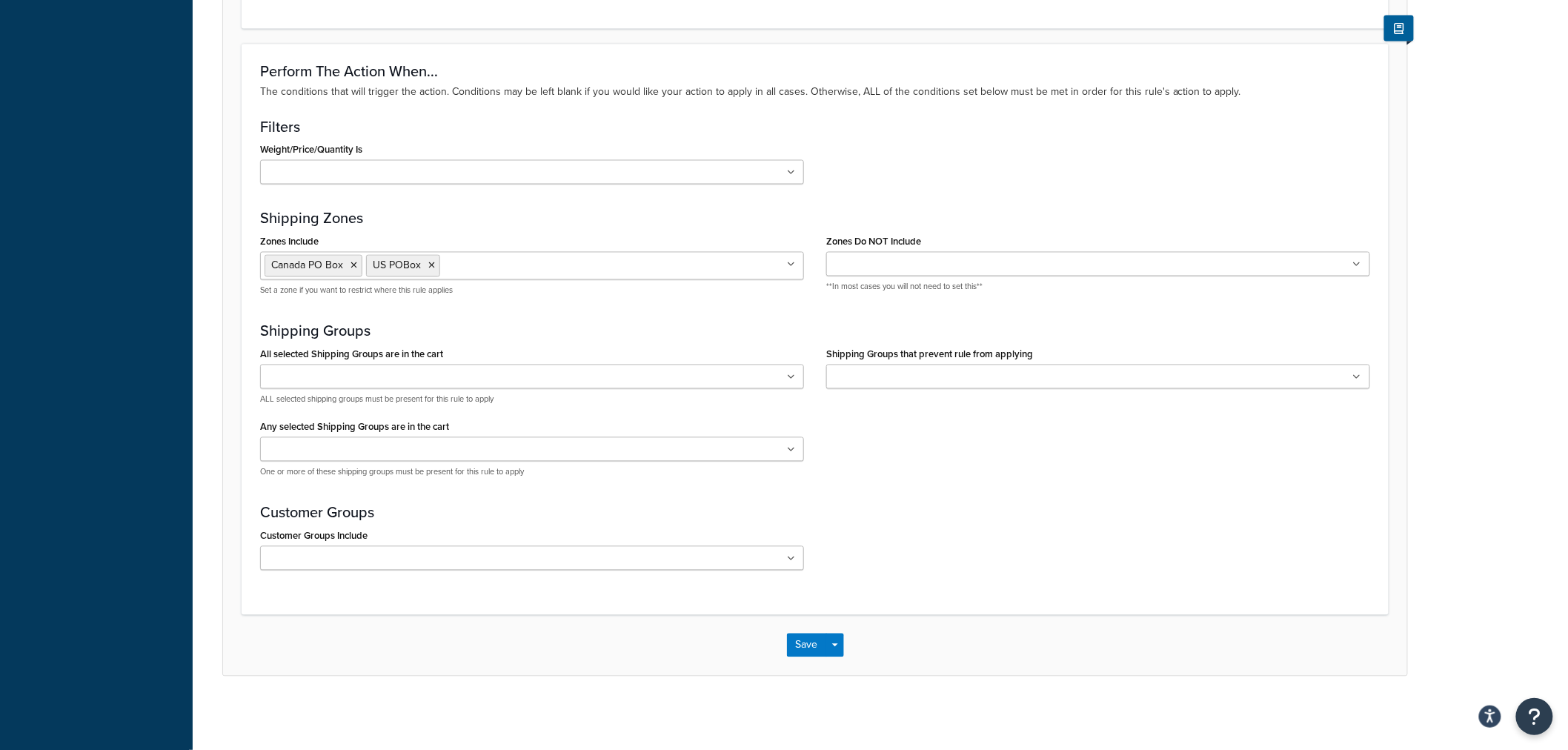
scroll to position [1039, 0]
click at [798, 643] on button "Save" at bounding box center [807, 645] width 40 height 24
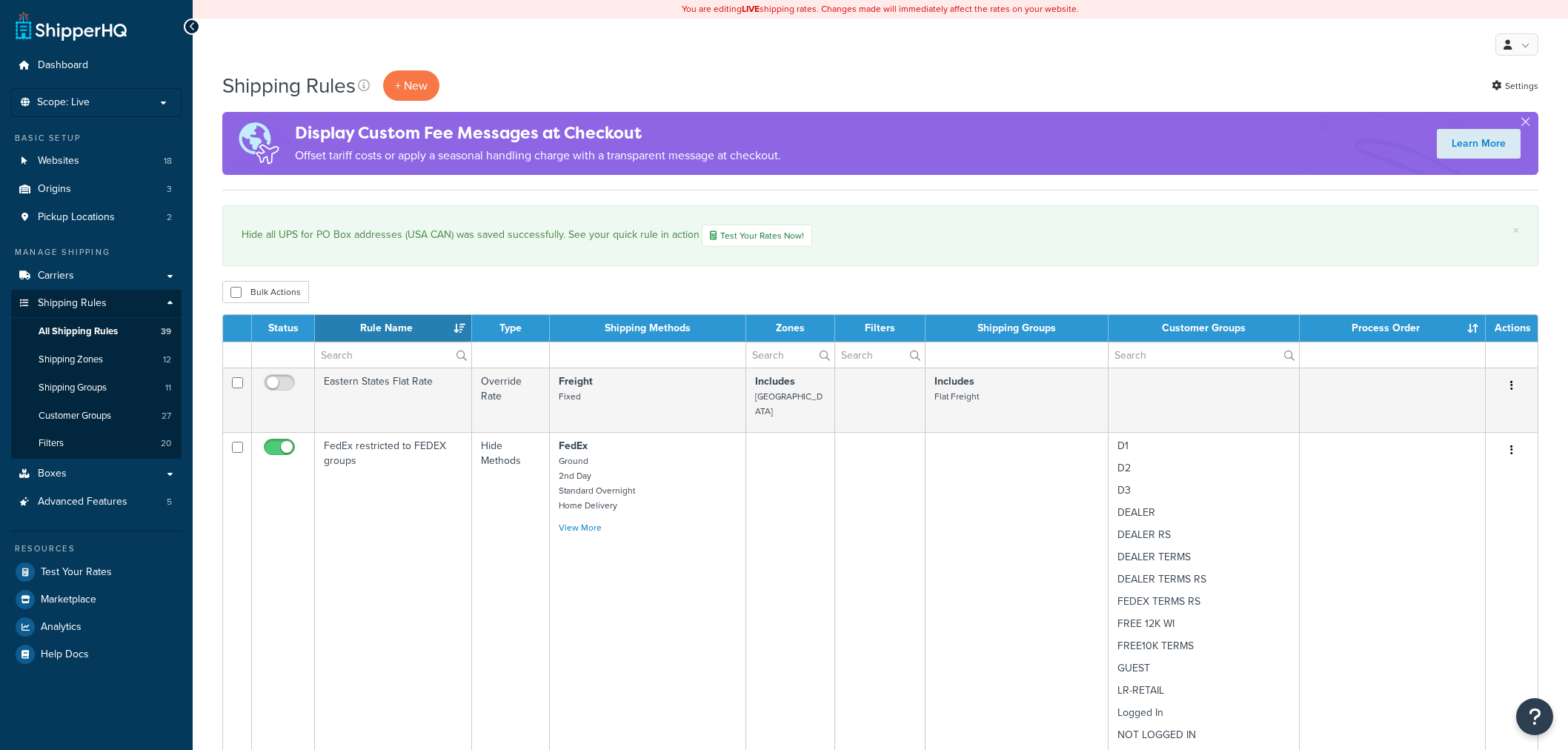
select select "50"
click at [363, 359] on input "text" at bounding box center [393, 355] width 156 height 26
paste input "Hide Fixed Freight unless FLAT FREIGHT is alone in the cart"
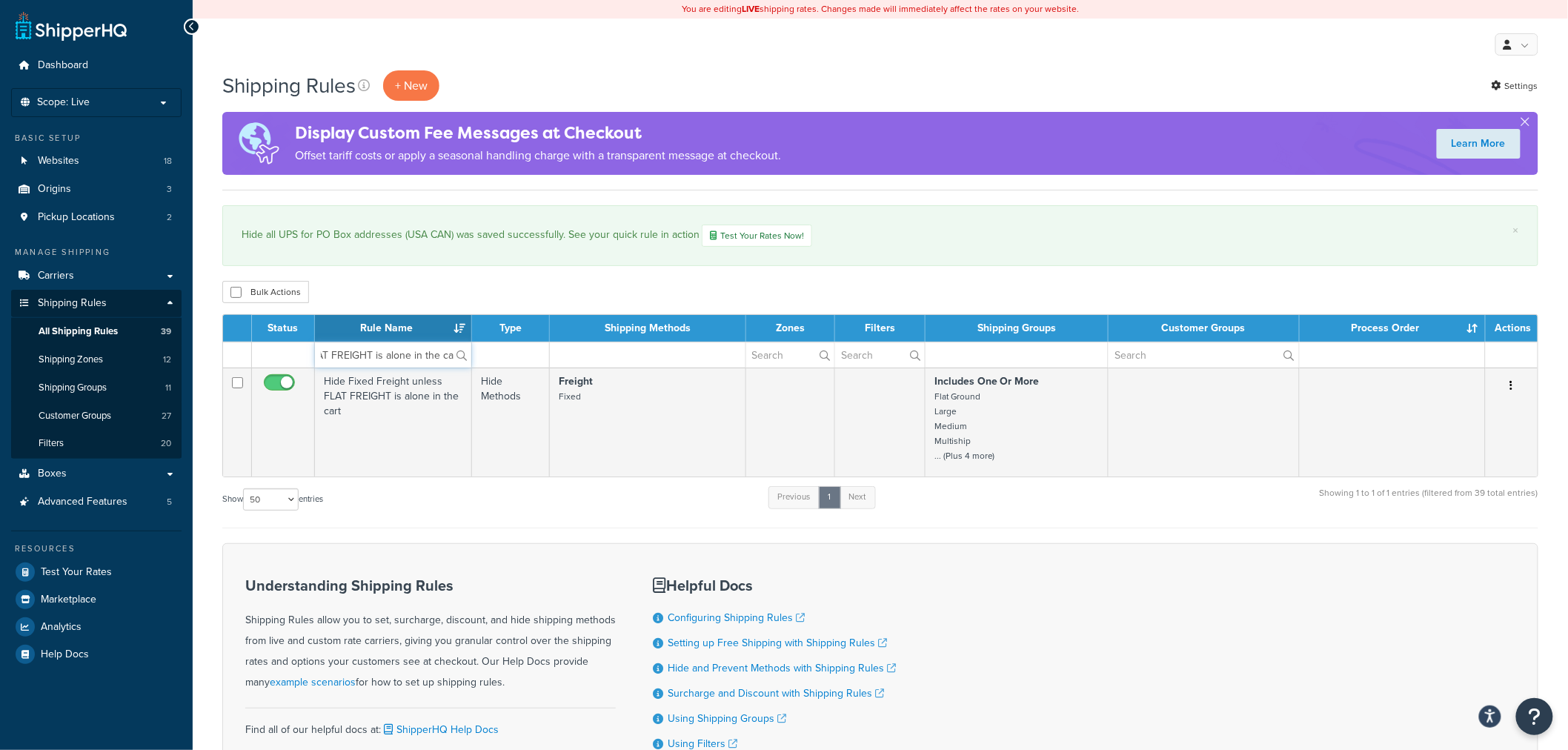
type input "Hide Fixed Freight unless FLAT FREIGHT is alone in the cart"
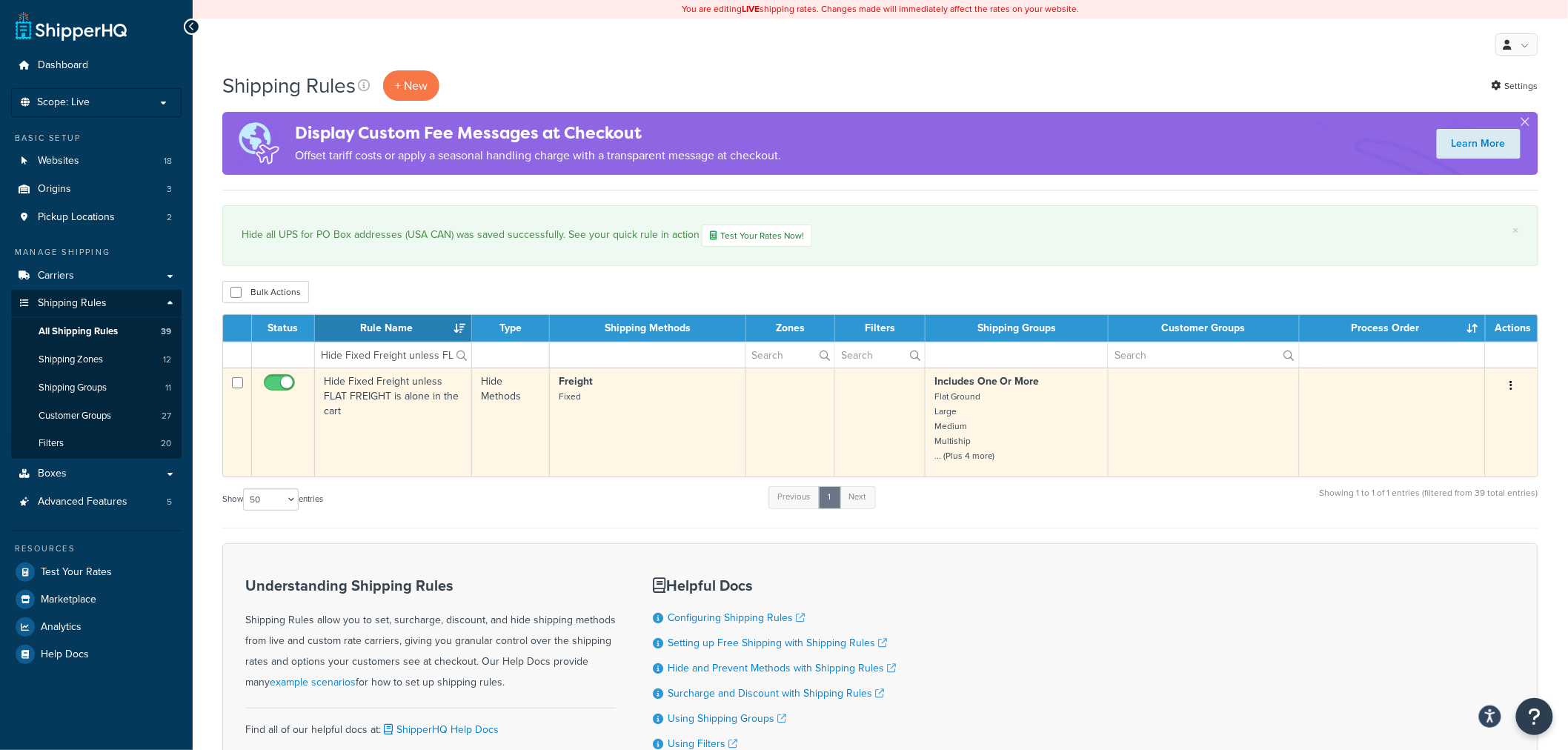
click at [360, 397] on td "Hide Fixed Freight unless FLAT FREIGHT is alone in the cart" at bounding box center [393, 422] width 157 height 109
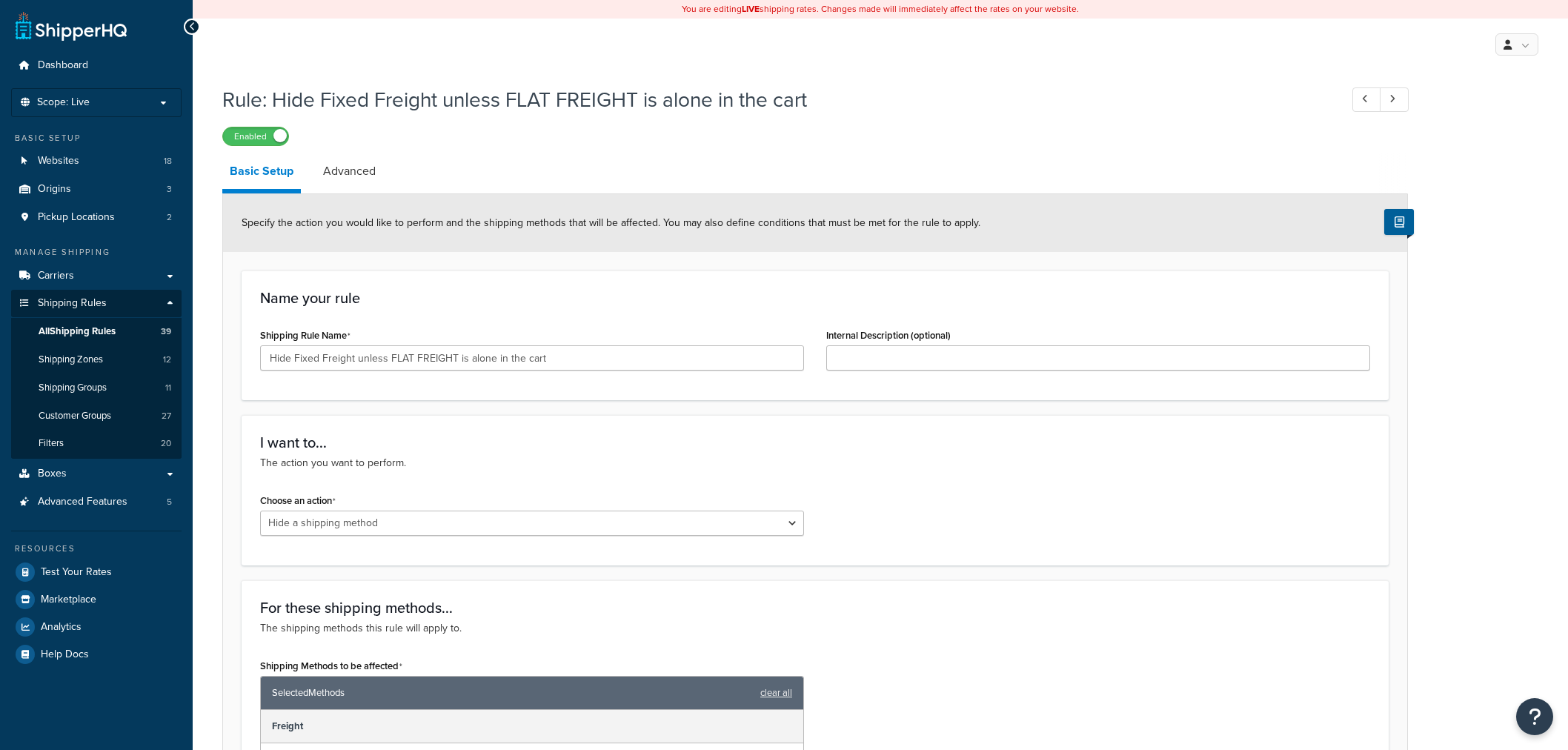
select select "HIDE"
click at [364, 175] on link "Advanced" at bounding box center [349, 171] width 68 height 36
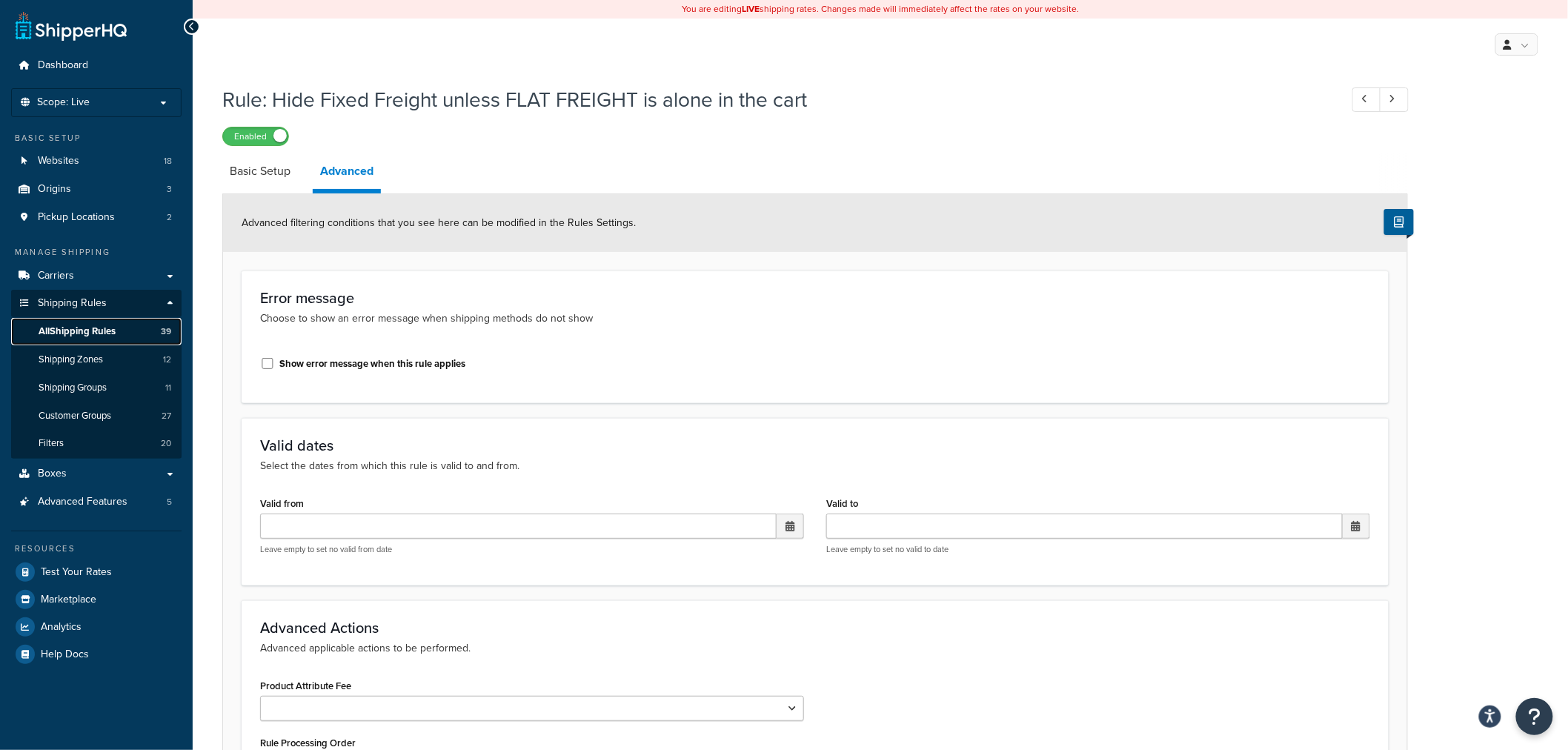
click at [83, 336] on span "All Shipping Rules" at bounding box center [76, 332] width 77 height 13
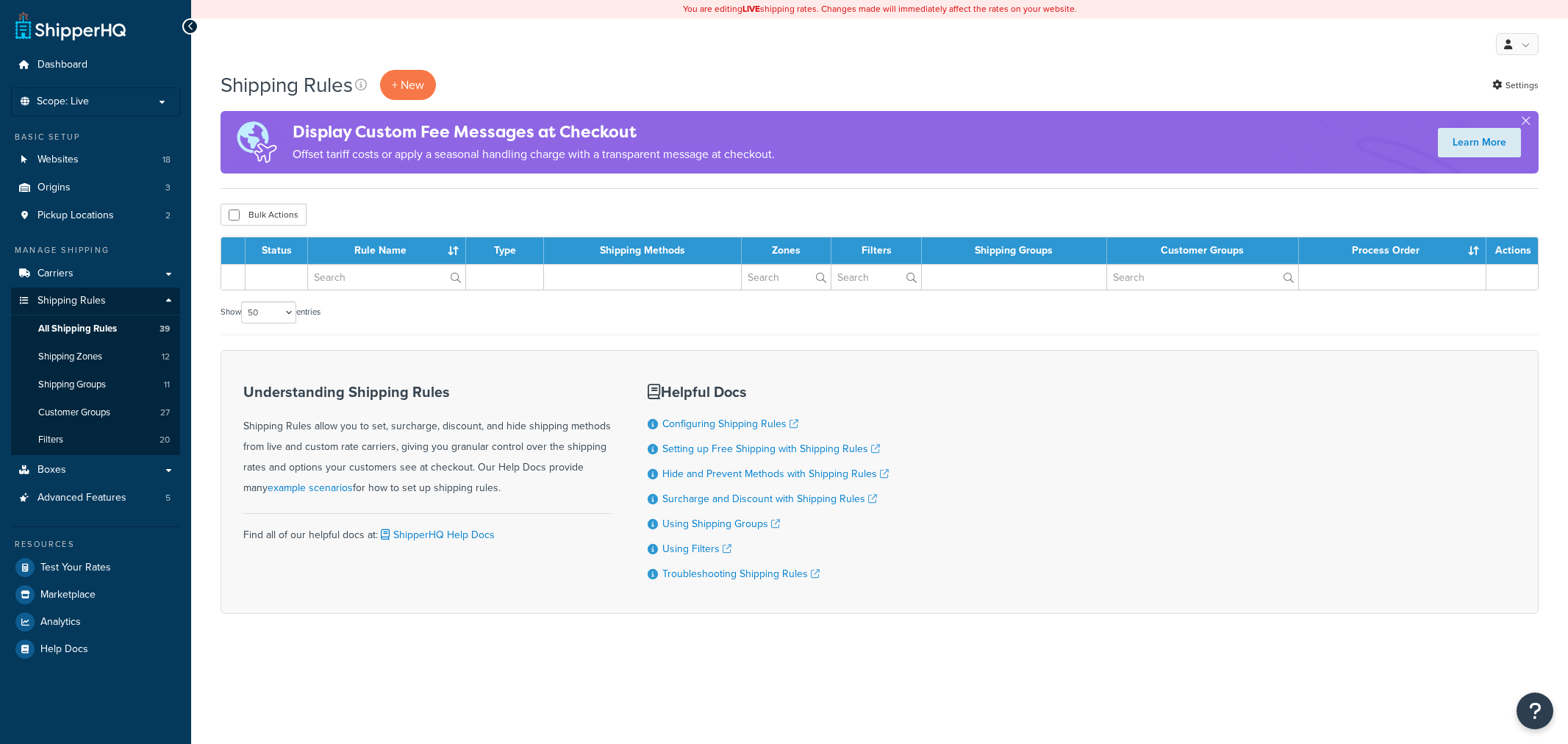
select select "50"
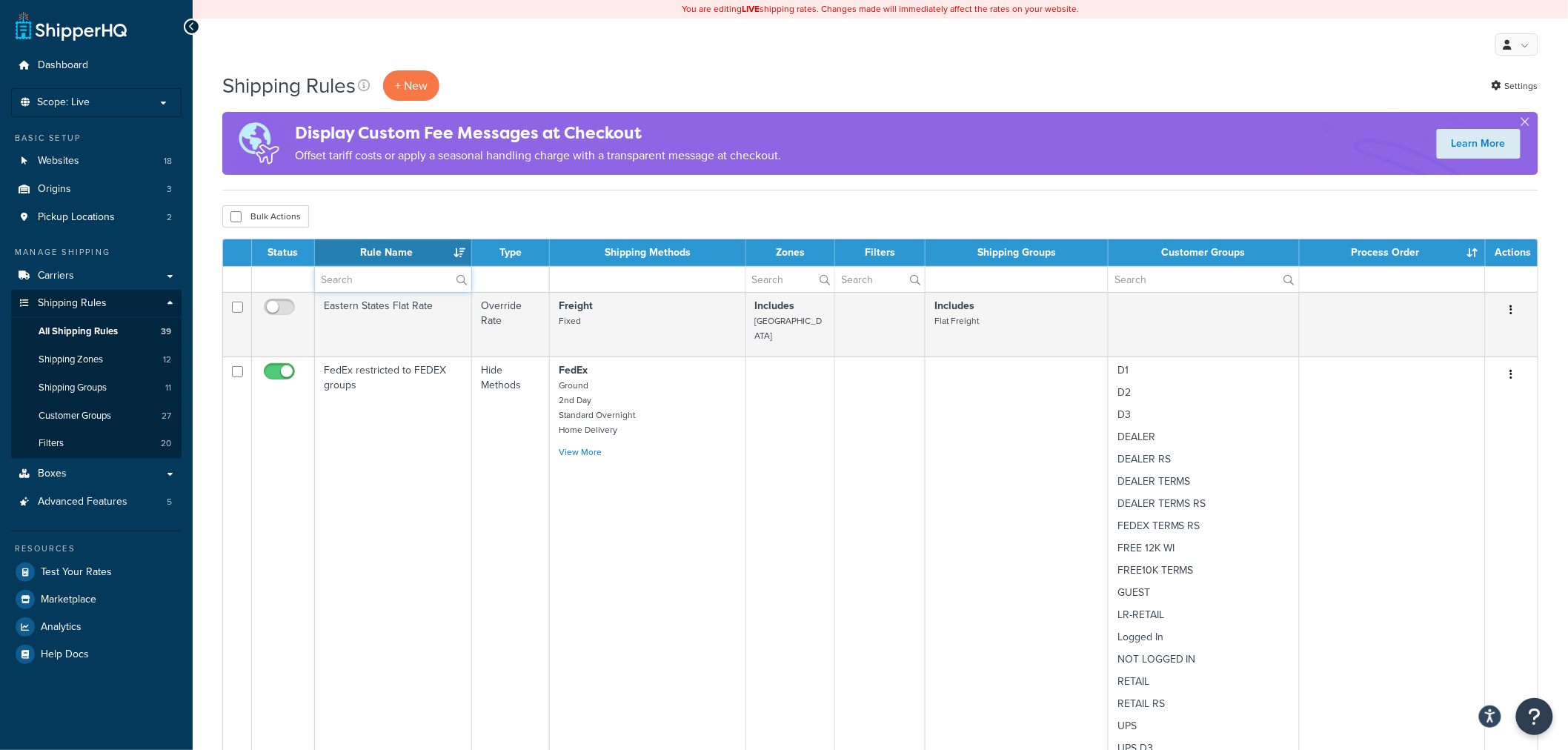
click at [388, 282] on input "text" at bounding box center [393, 280] width 156 height 26
paste input "Hide all carriers other than Fixed Freight when FLAT FREIGHT is alone in the ca…"
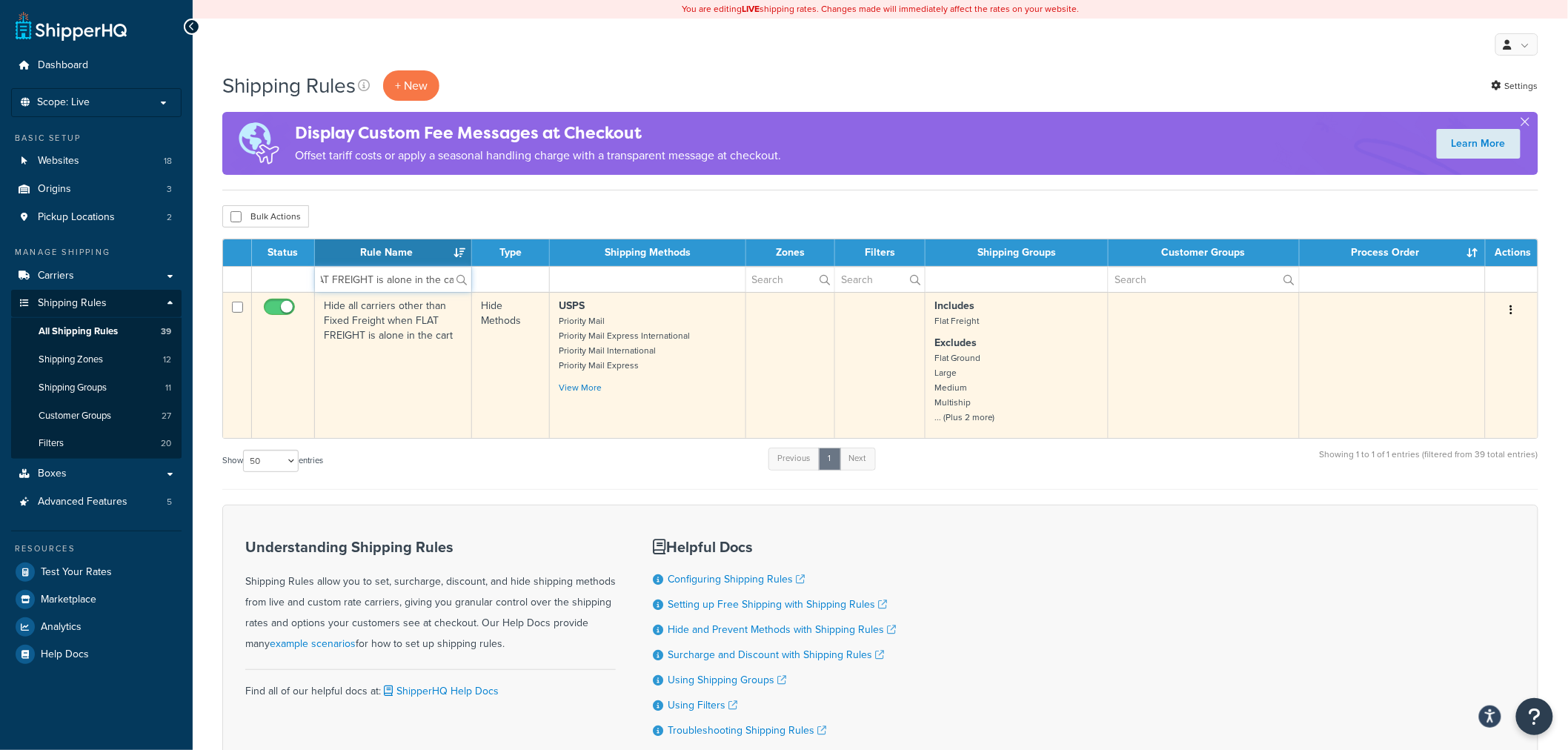
type input "Hide all carriers other than Fixed Freight when FLAT FREIGHT is alone in the ca…"
click at [400, 343] on td "Hide all carriers other than Fixed Freight when FLAT FREIGHT is alone in the ca…" at bounding box center [393, 365] width 157 height 146
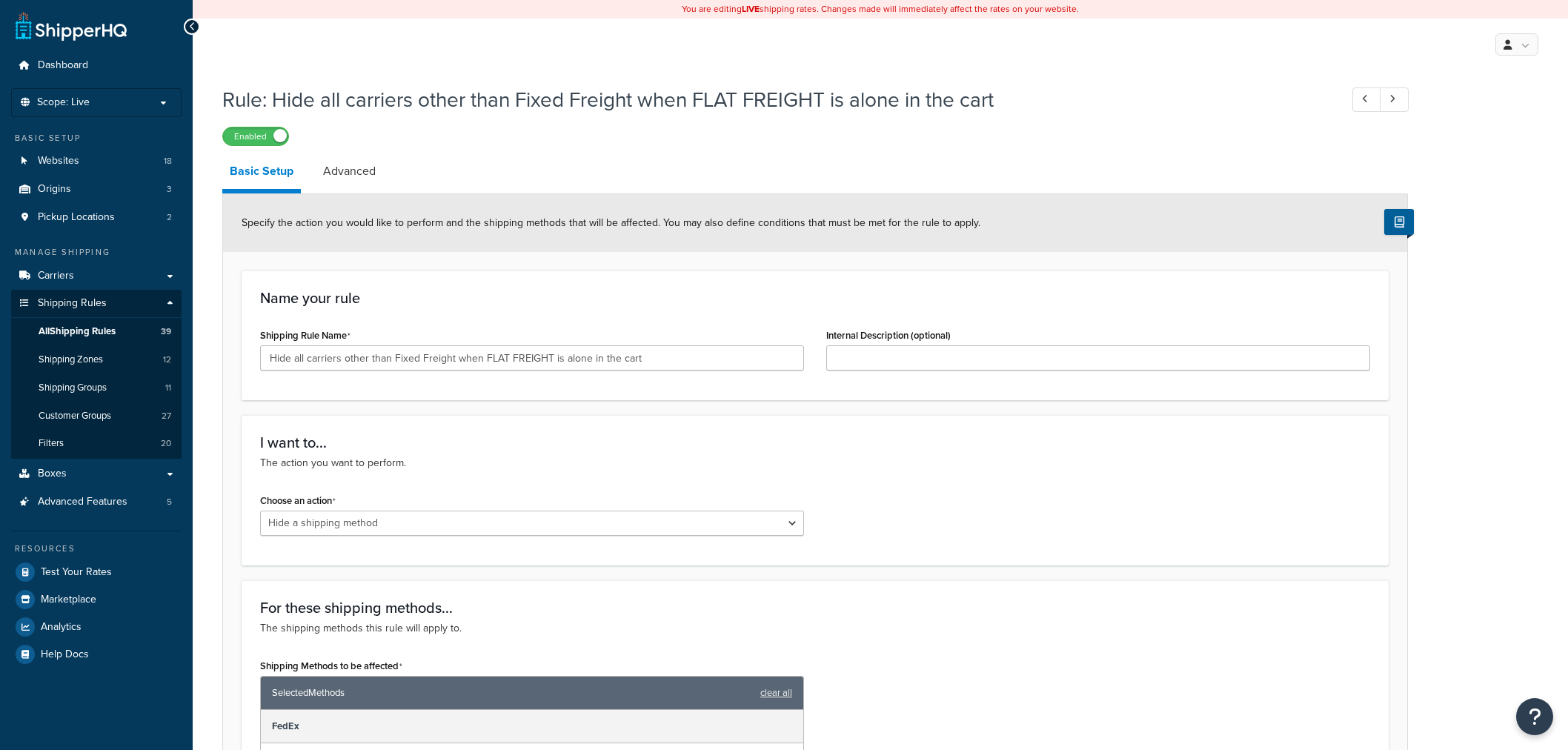
select select "HIDE"
click at [320, 179] on link "Advanced" at bounding box center [349, 171] width 68 height 36
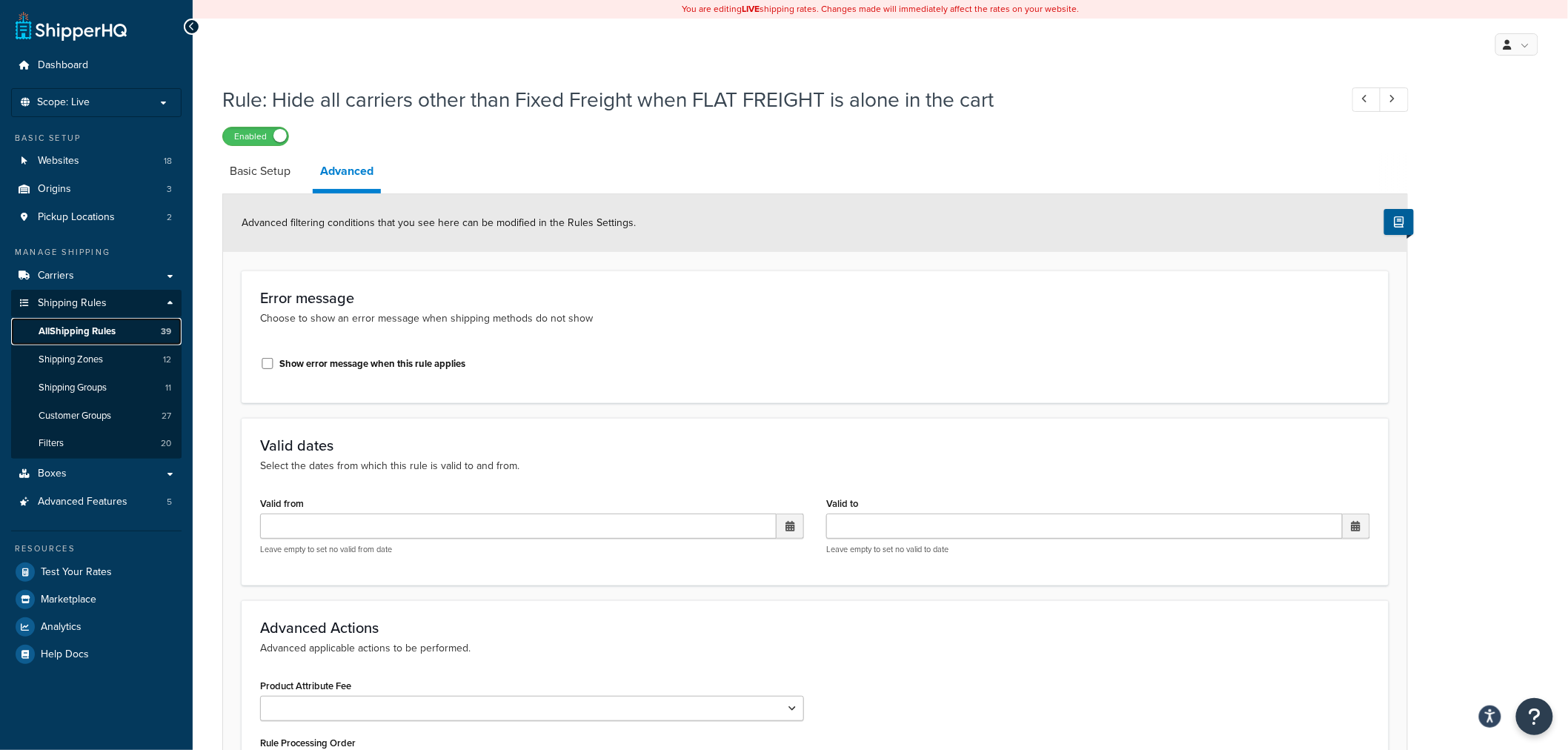
click at [77, 336] on span "All Shipping Rules" at bounding box center [76, 332] width 77 height 13
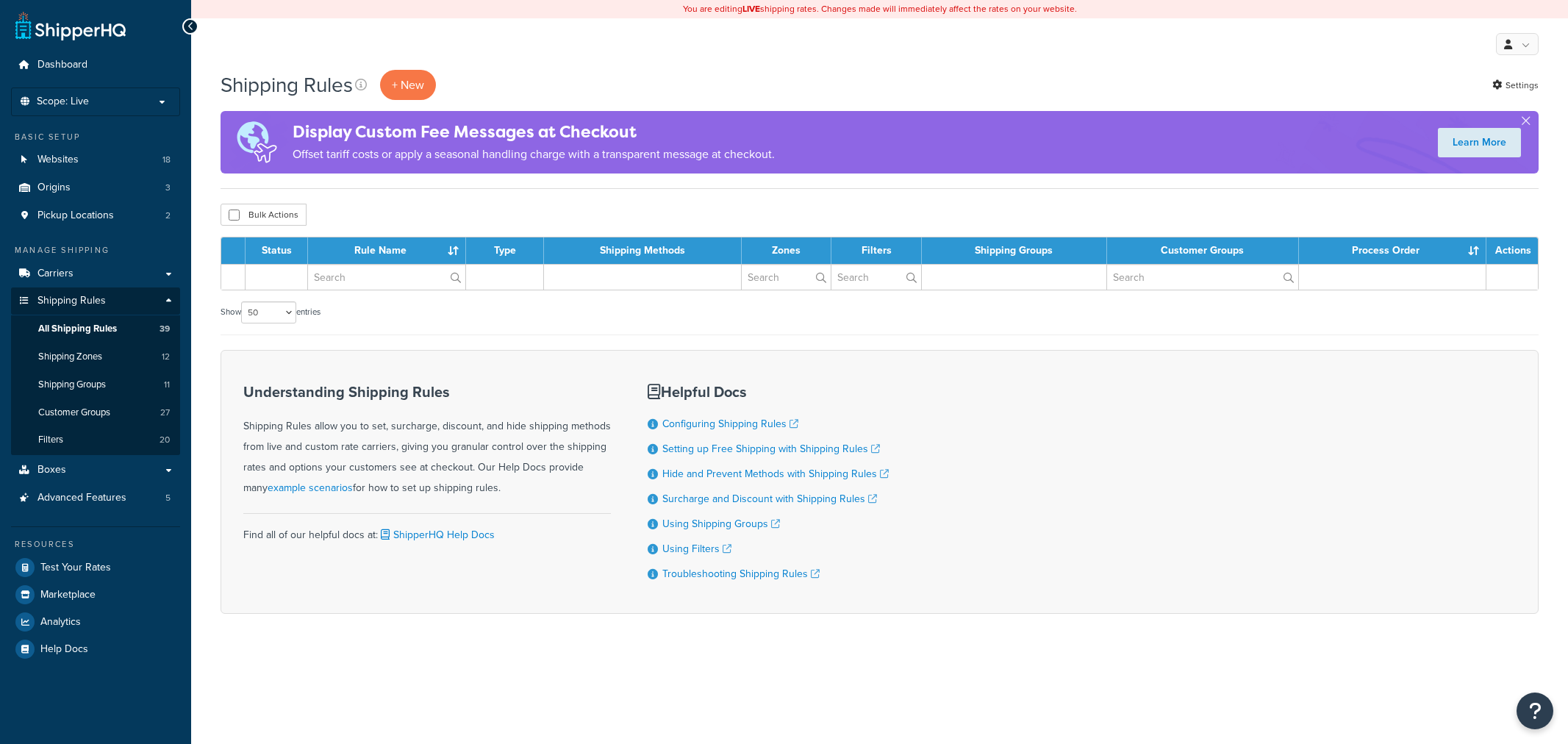
select select "50"
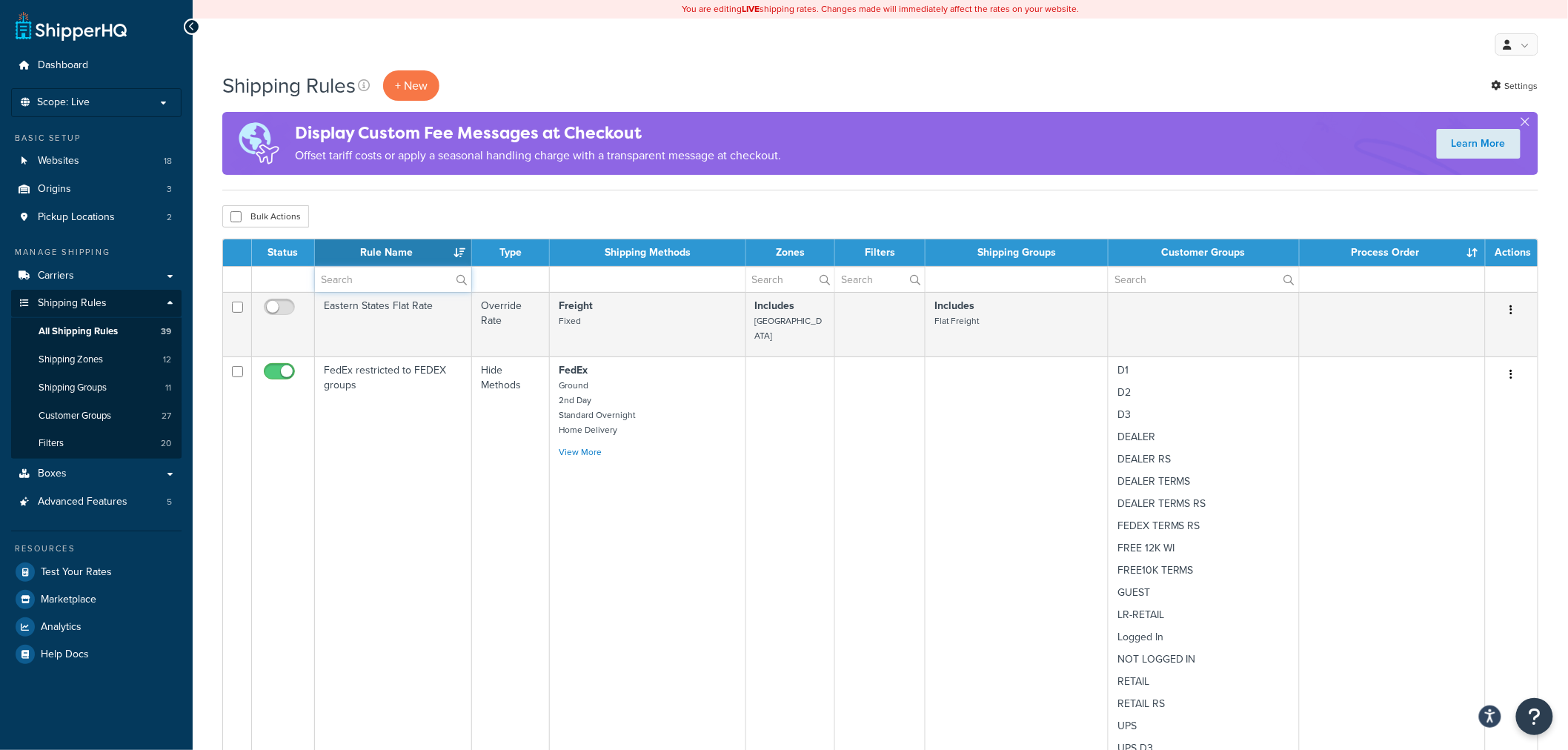
click at [388, 284] on input "text" at bounding box center [393, 280] width 156 height 26
paste input "Hide Freight for Multiship - no Free"
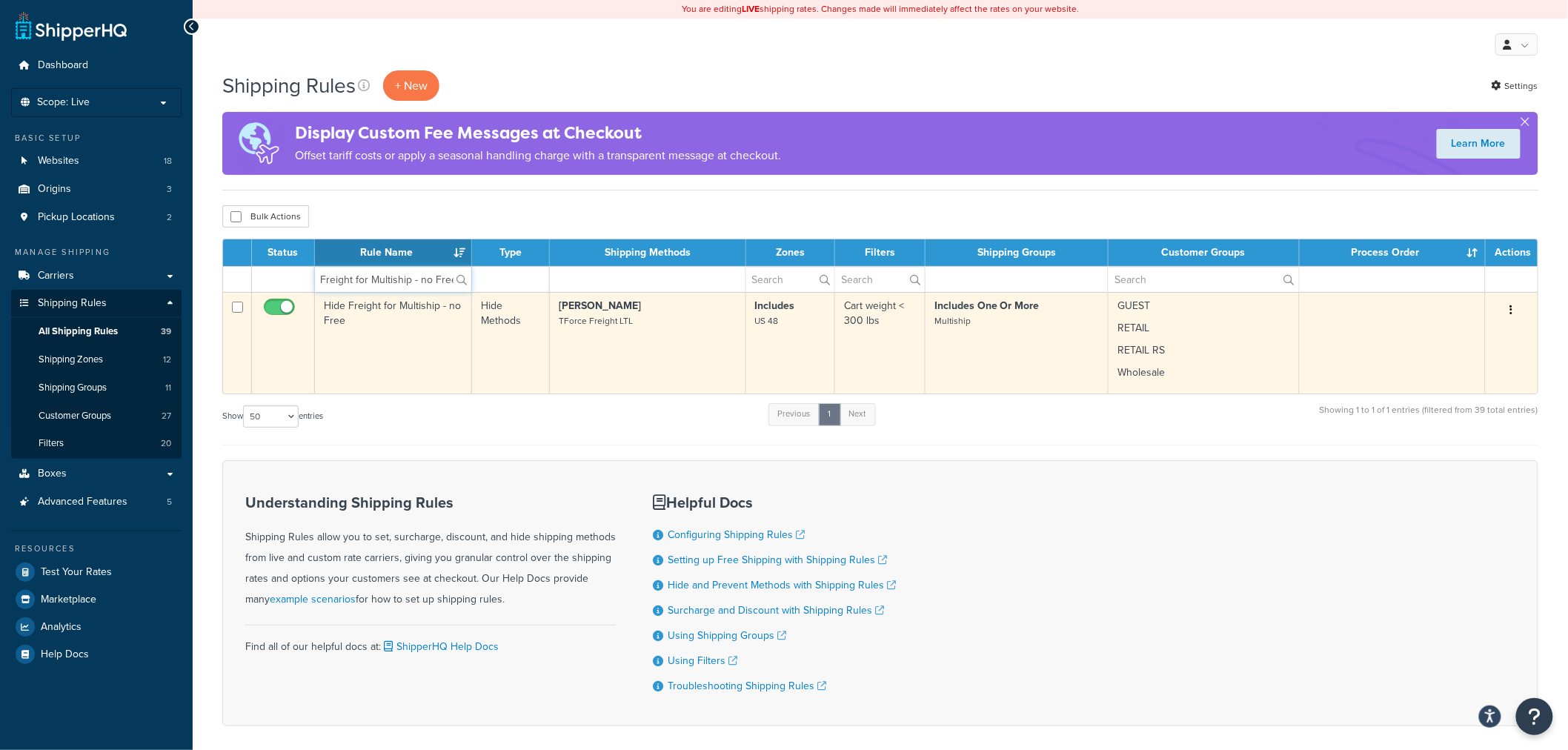
type input "Hide Freight for Multiship - no Free"
click at [387, 345] on td "Hide Freight for Multiship - no Free" at bounding box center [393, 343] width 157 height 101
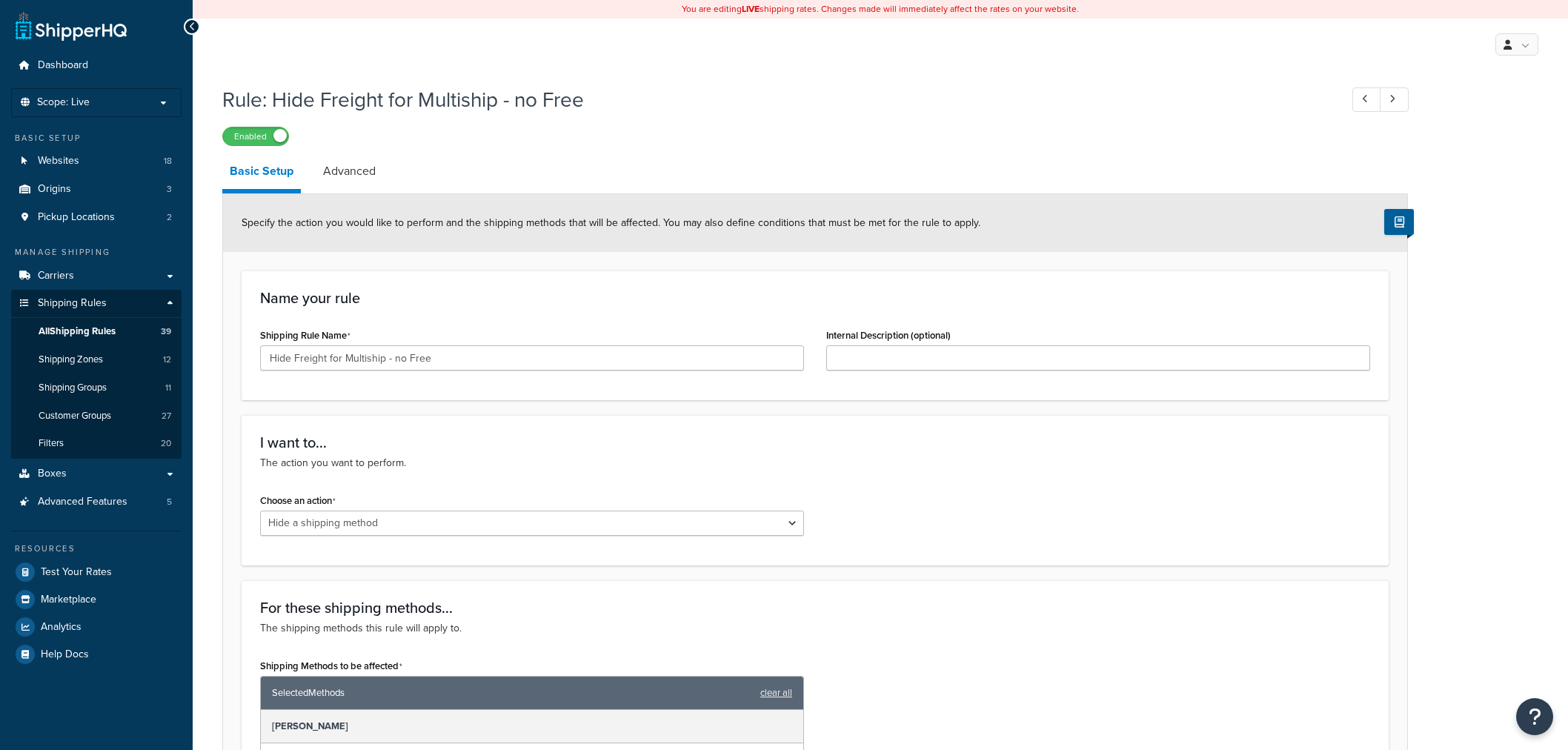
select select "HIDE"
